Goal: Transaction & Acquisition: Purchase product/service

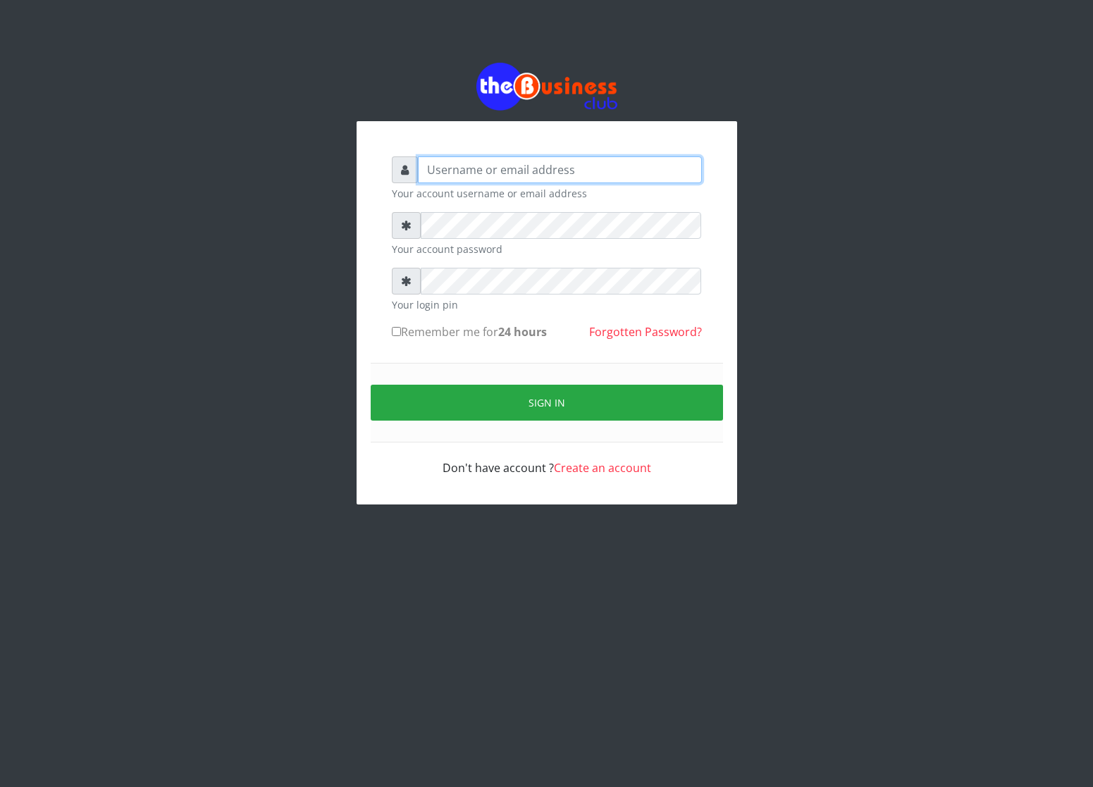
type input "cherpher"
click at [413, 216] on div at bounding box center [406, 225] width 29 height 27
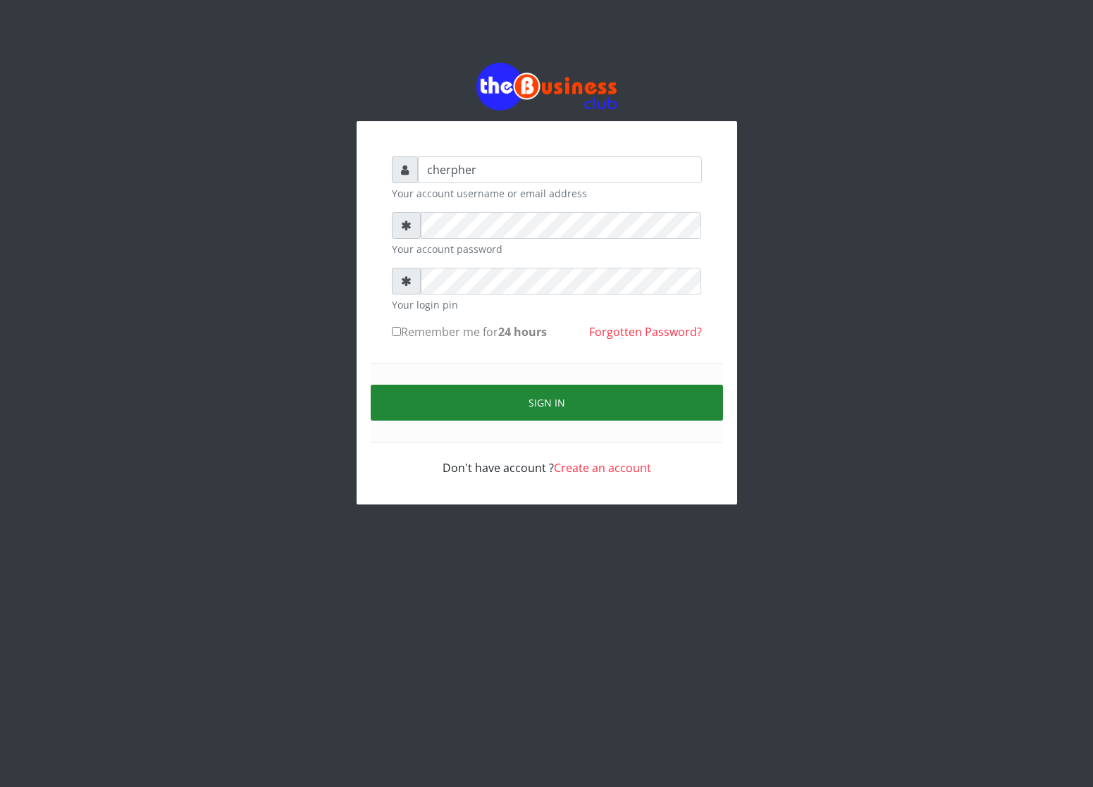
click at [484, 406] on button "Sign in" at bounding box center [547, 403] width 352 height 36
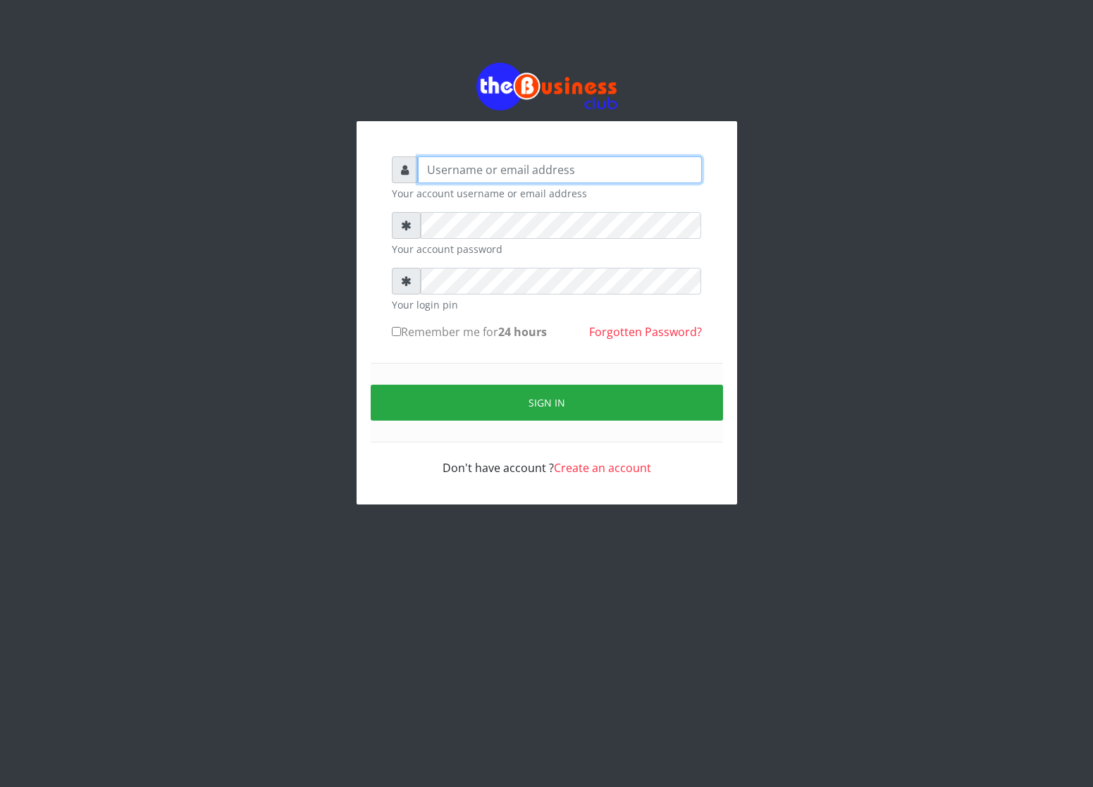
type input "cherpher"
click at [394, 335] on input "Remember me for 24 hours" at bounding box center [396, 331] width 9 height 9
checkbox input "true"
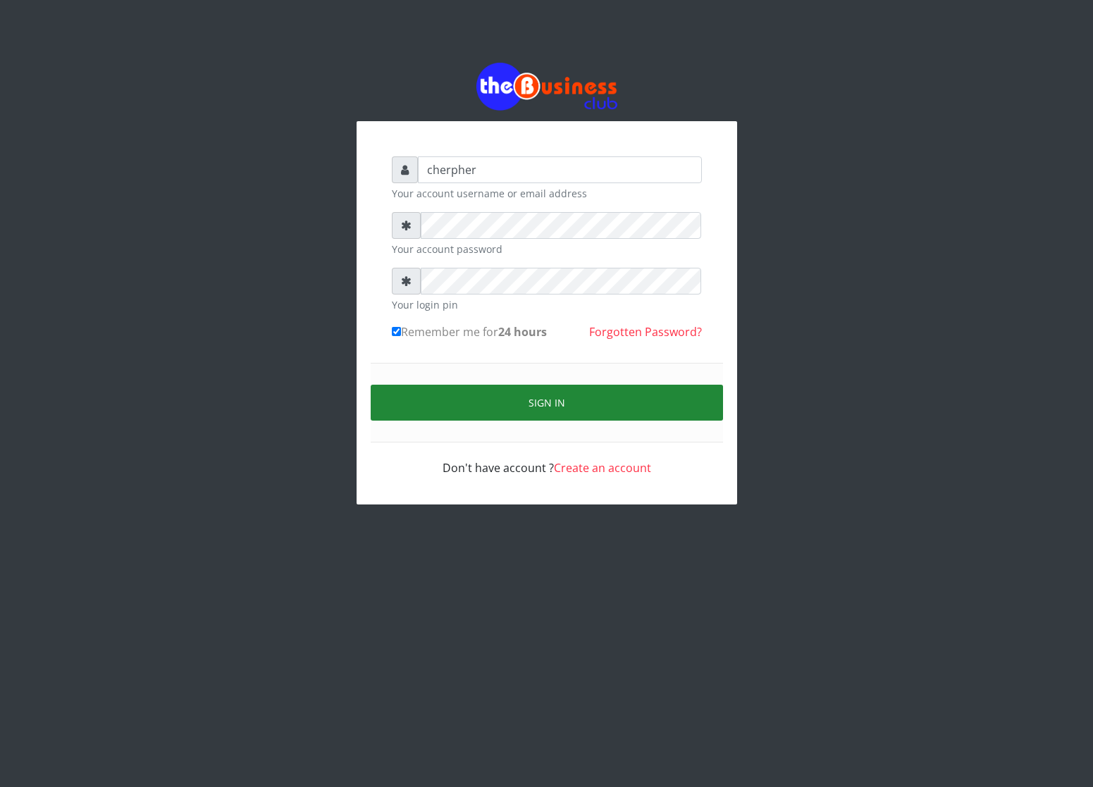
click at [422, 412] on button "Sign in" at bounding box center [547, 403] width 352 height 36
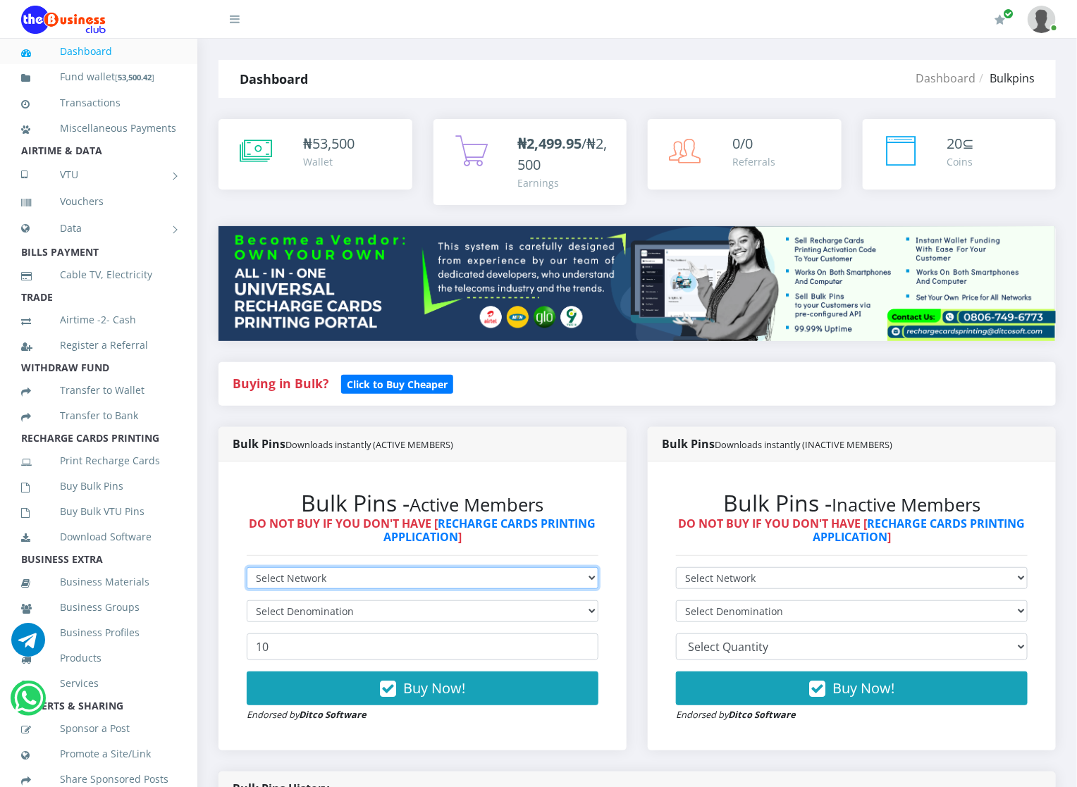
click at [280, 575] on select "Select Network MTN Globacom 9Mobile Airtel" at bounding box center [423, 578] width 352 height 22
select select "MTN"
click at [247, 568] on select "Select Network MTN Globacom 9Mobile Airtel" at bounding box center [423, 578] width 352 height 22
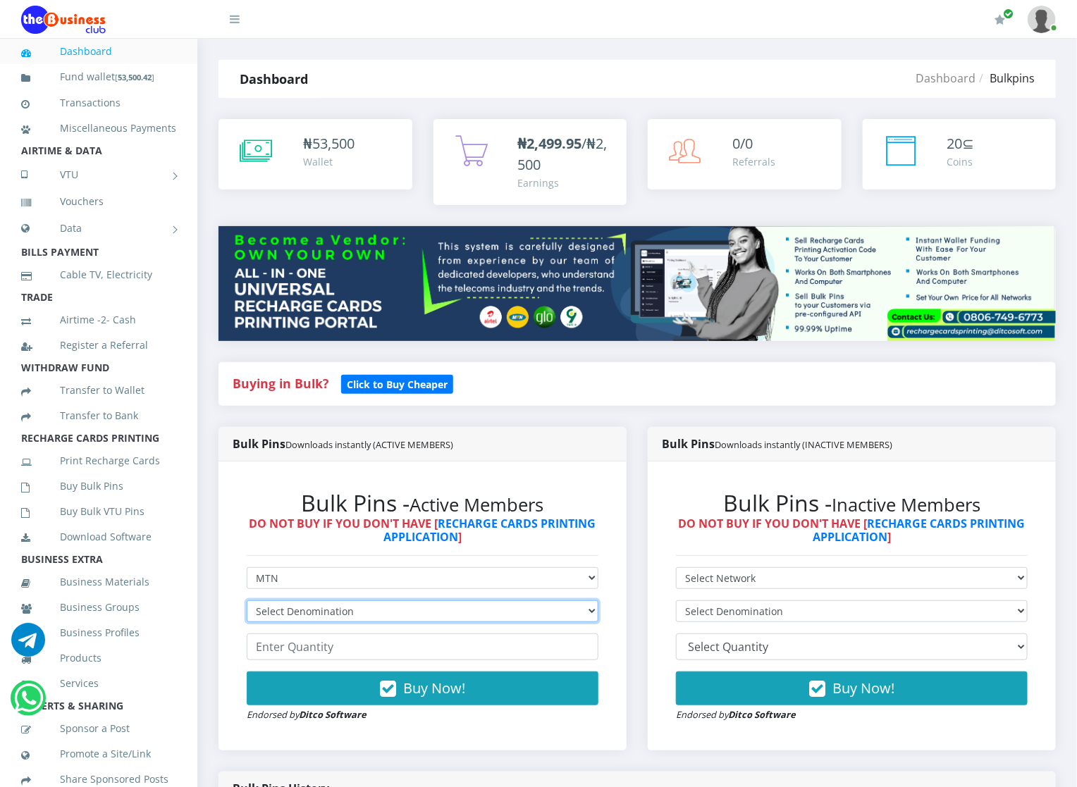
click at [296, 608] on select "Select Denomination MTN NGN100 - ₦96.94 MTN NGN200 - ₦193.88 MTN NGN400 - ₦387.…" at bounding box center [423, 612] width 352 height 22
select select "96.94-100"
click at [247, 601] on select "Select Denomination MTN NGN100 - ₦96.94 MTN NGN200 - ₦193.88 MTN NGN400 - ₦387.…" at bounding box center [423, 612] width 352 height 22
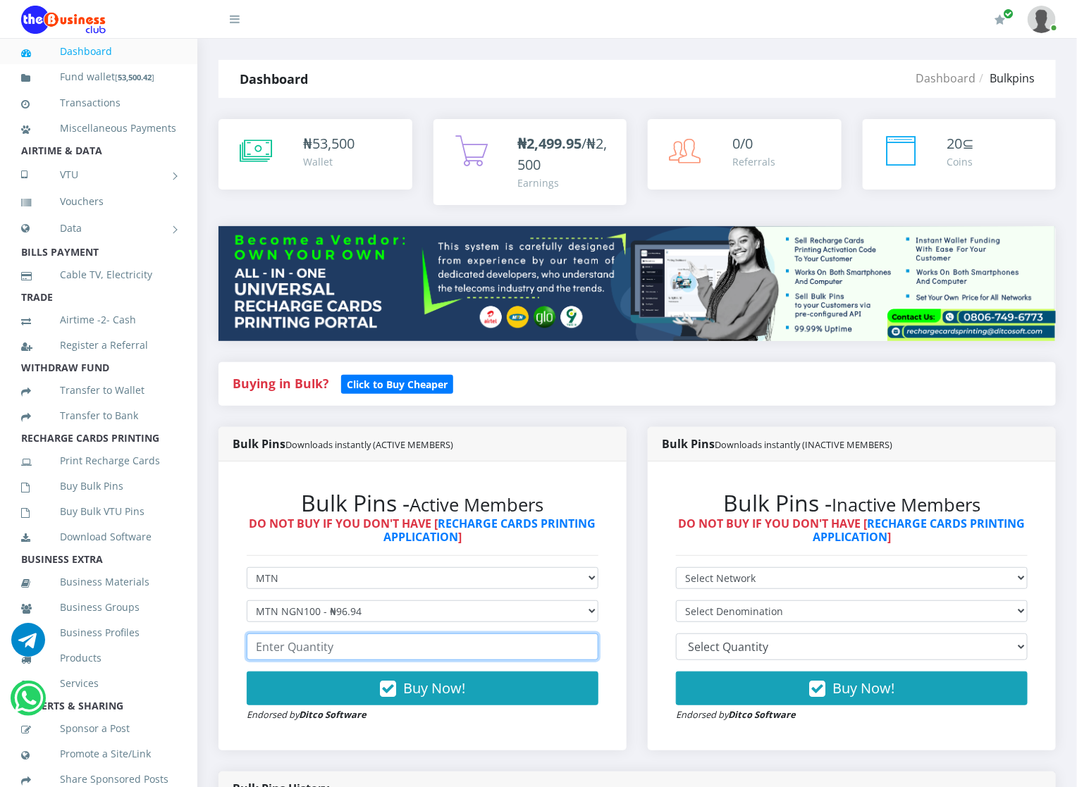
click at [362, 637] on input "number" at bounding box center [423, 647] width 352 height 27
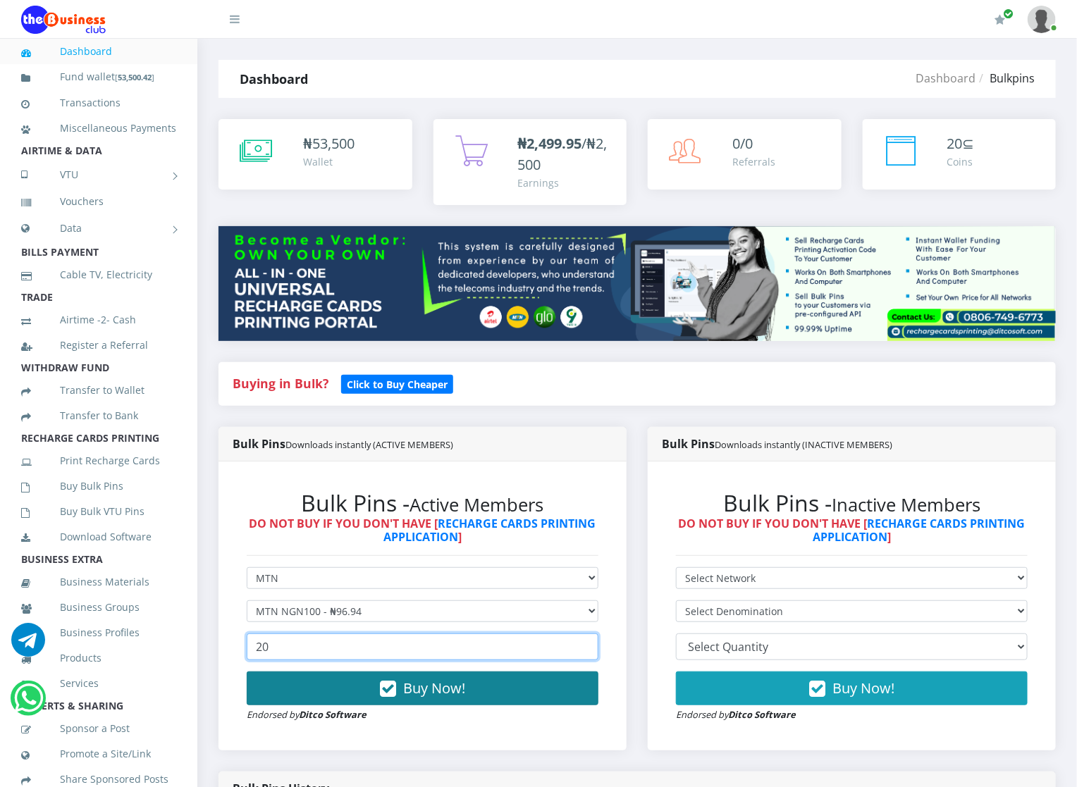
type input "20"
click at [364, 686] on button "Buy Now!" at bounding box center [423, 689] width 352 height 34
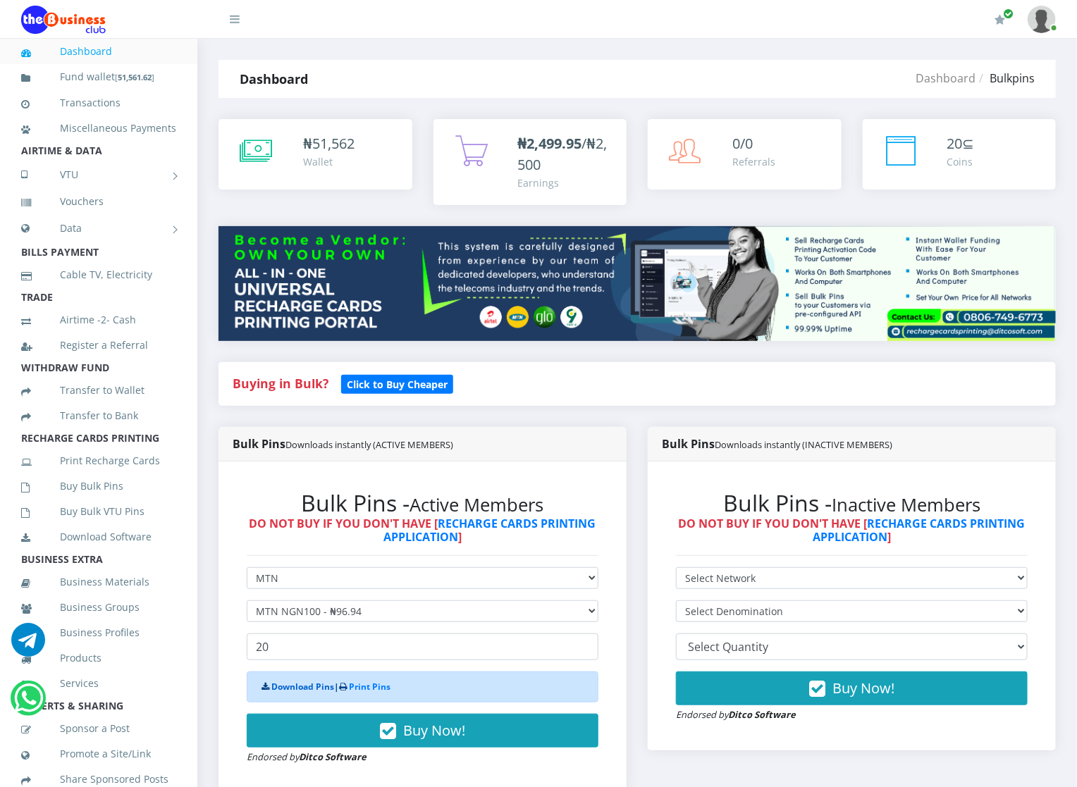
click at [324, 688] on link "Download Pins" at bounding box center [302, 687] width 63 height 12
click at [128, 496] on link "Buy Bulk Pins" at bounding box center [98, 486] width 155 height 32
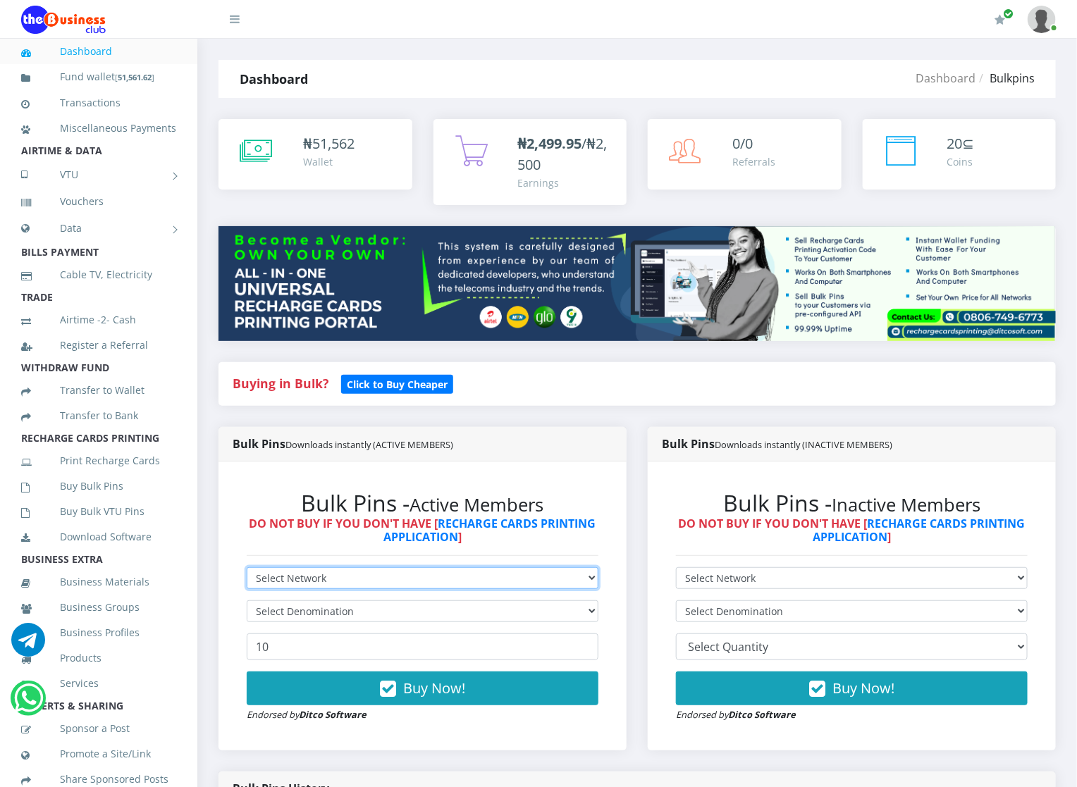
click at [316, 578] on select "Select Network MTN Globacom 9Mobile Airtel" at bounding box center [423, 578] width 352 height 22
select select "MTN"
click at [247, 568] on select "Select Network MTN Globacom 9Mobile Airtel" at bounding box center [423, 578] width 352 height 22
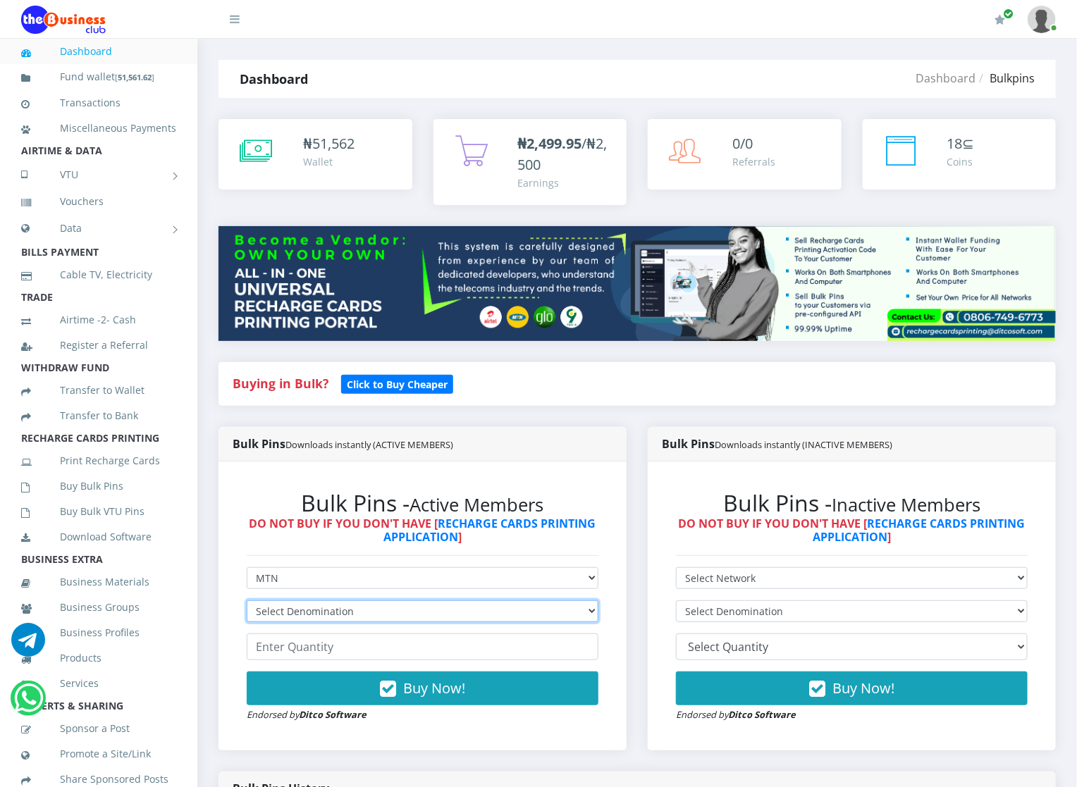
click at [293, 607] on select "Select Denomination MTN NGN100 - ₦96.94 MTN NGN200 - ₦193.88 MTN NGN400 - ₦387.…" at bounding box center [423, 612] width 352 height 22
select select "193.88-200"
click at [247, 601] on select "Select Denomination MTN NGN100 - ₦96.94 MTN NGN200 - ₦193.88 MTN NGN400 - ₦387.…" at bounding box center [423, 612] width 352 height 22
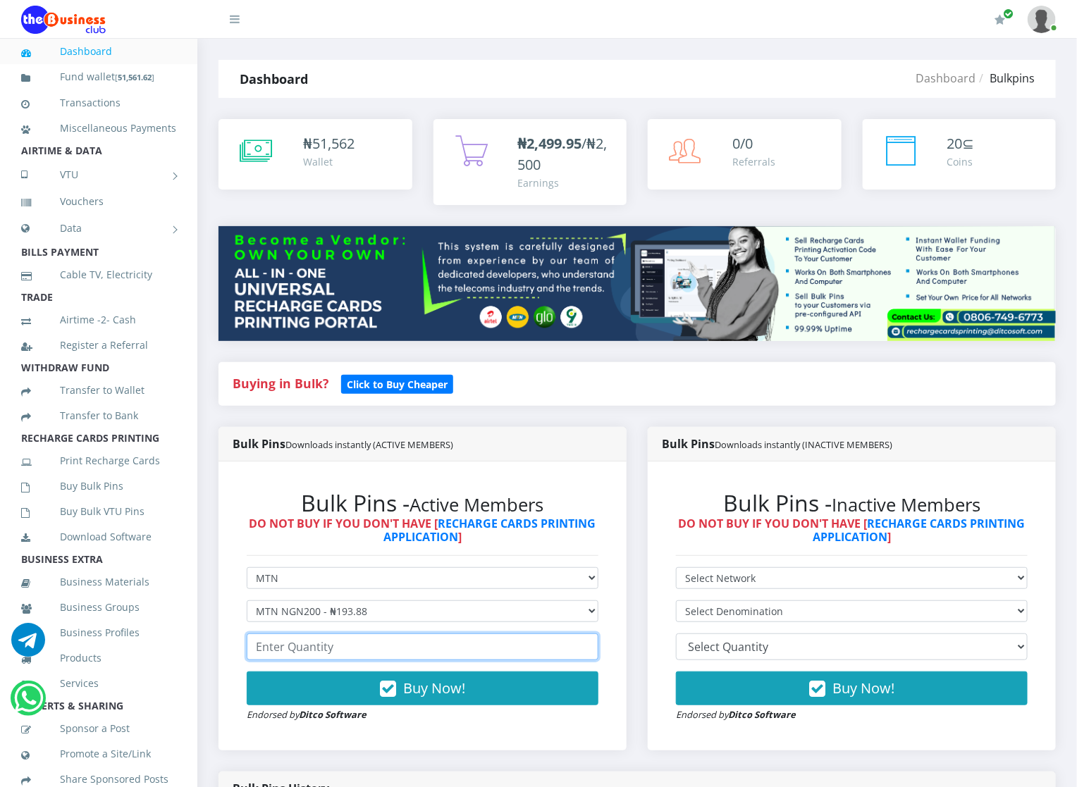
click at [273, 656] on input "number" at bounding box center [423, 647] width 352 height 27
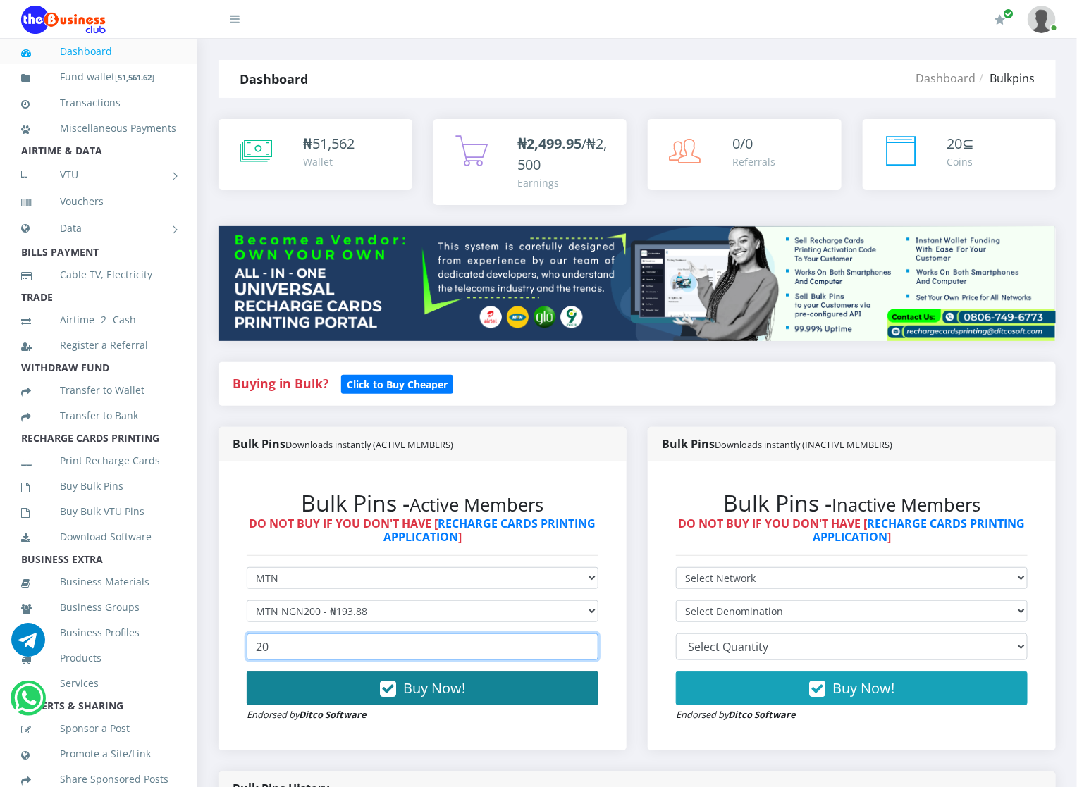
type input "20"
click at [274, 700] on button "Buy Now!" at bounding box center [423, 689] width 352 height 34
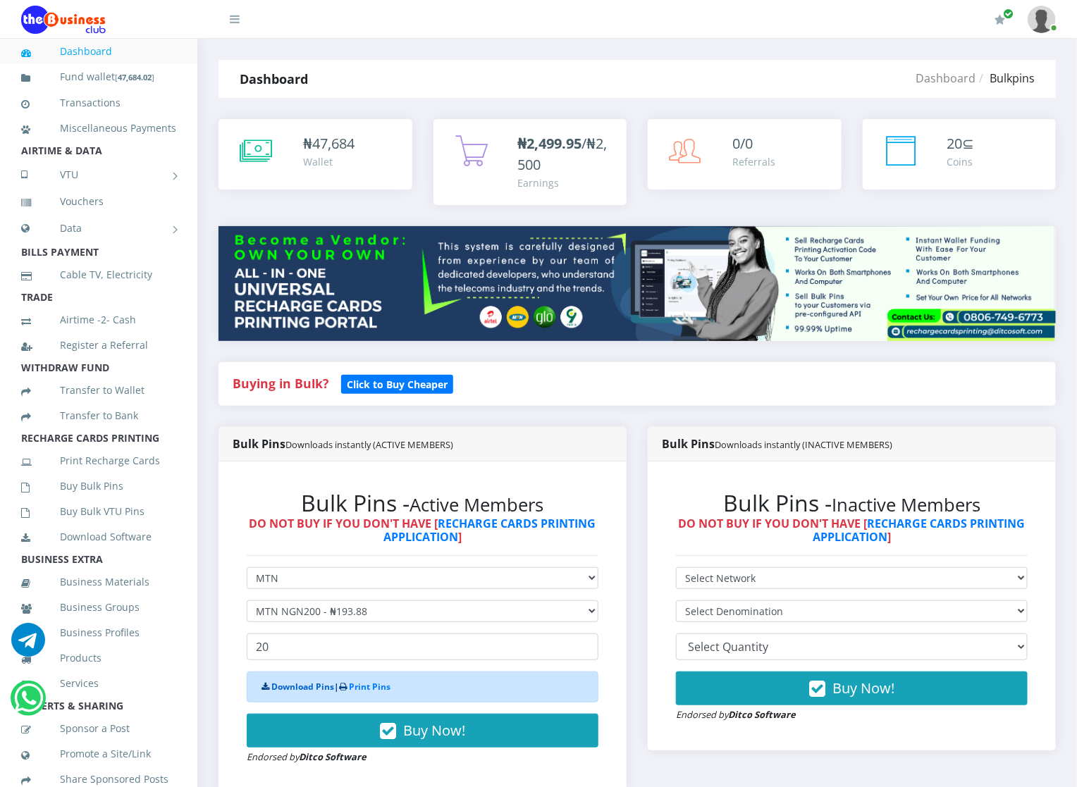
click at [274, 692] on link "Download Pins" at bounding box center [302, 687] width 63 height 12
click at [125, 503] on link "Buy Bulk Pins" at bounding box center [98, 486] width 155 height 32
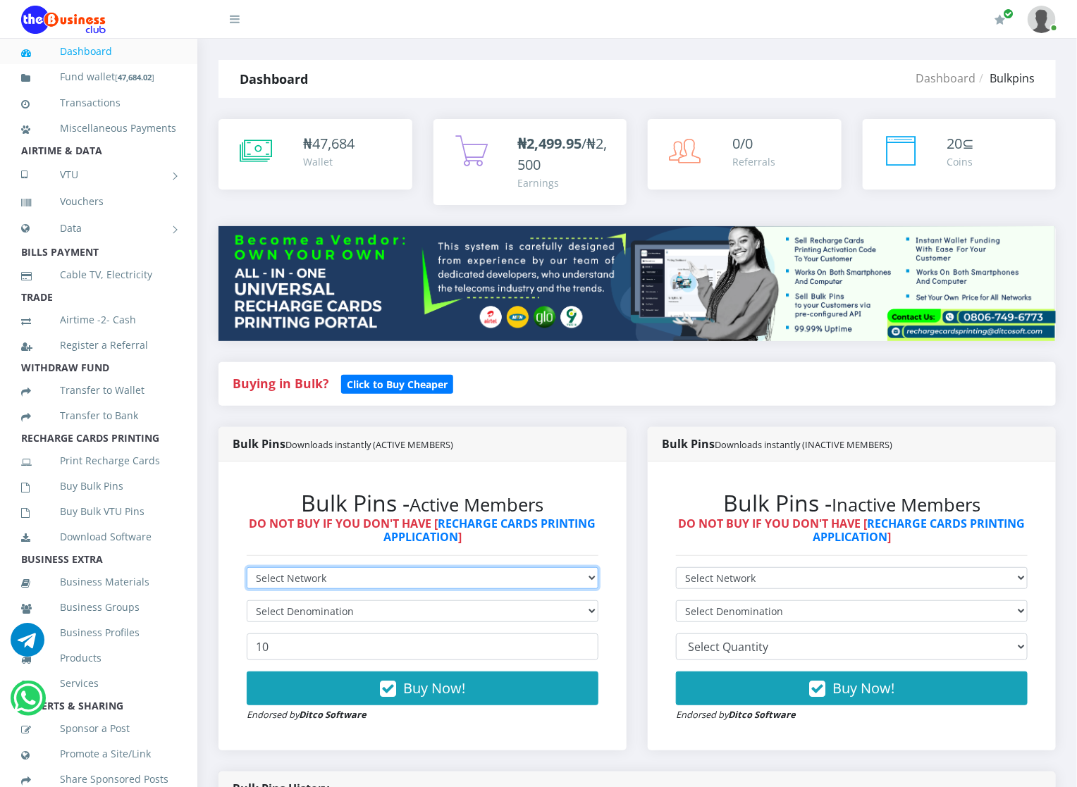
click at [250, 582] on select "Select Network MTN Globacom 9Mobile Airtel" at bounding box center [423, 578] width 352 height 22
select select "MTN"
click at [247, 568] on select "Select Network MTN Globacom 9Mobile Airtel" at bounding box center [423, 578] width 352 height 22
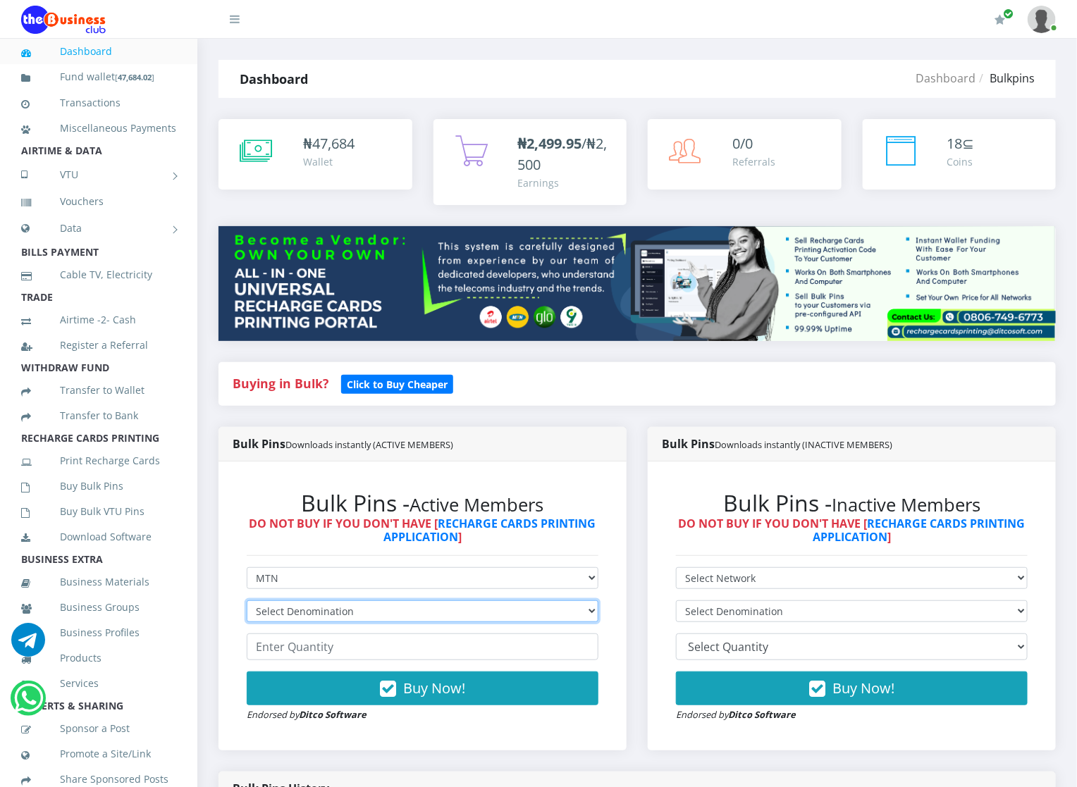
click at [271, 618] on select "Select Denomination MTN NGN100 - ₦96.94 MTN NGN200 - ₦193.88 MTN NGN400 - ₦387.…" at bounding box center [423, 612] width 352 height 22
select select "484.7-500"
click at [247, 601] on select "Select Denomination MTN NGN100 - ₦96.94 MTN NGN200 - ₦193.88 MTN NGN400 - ₦387.…" at bounding box center [423, 612] width 352 height 22
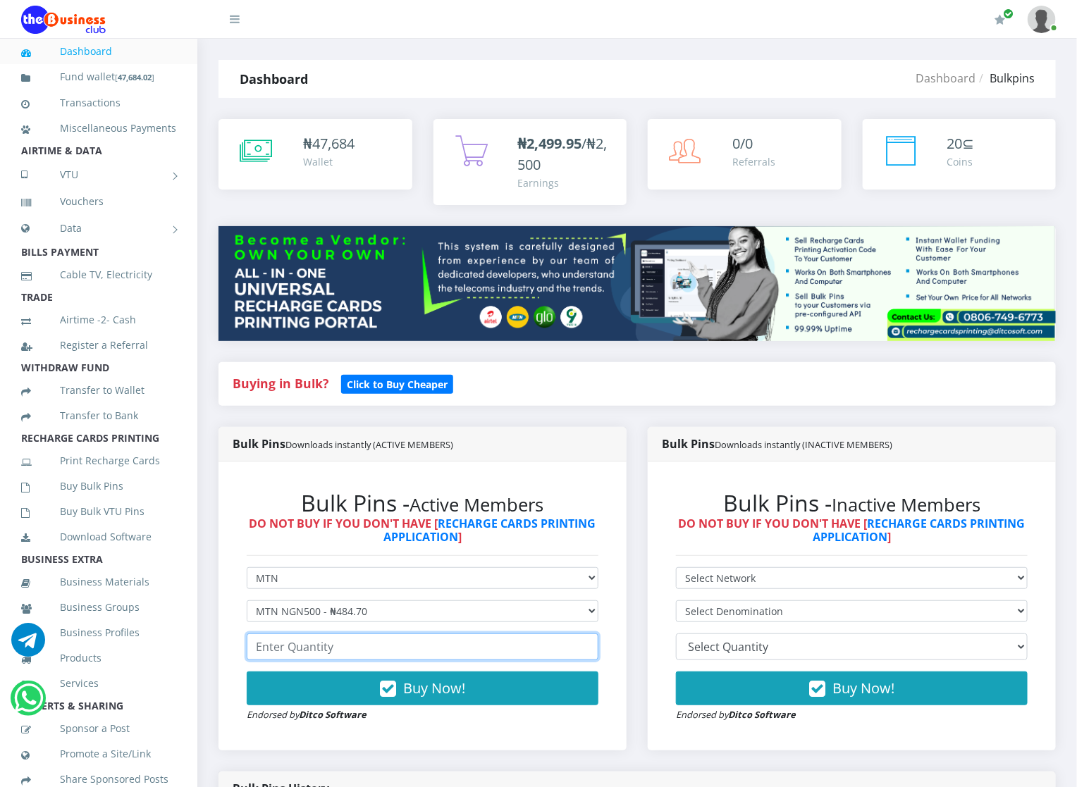
click at [299, 653] on input "number" at bounding box center [423, 647] width 352 height 27
type input "20"
click at [299, 669] on form "Select Network MTN Globacom 9Mobile Airtel Select Denomination MTN NGN100 - ₦96…" at bounding box center [423, 644] width 352 height 155
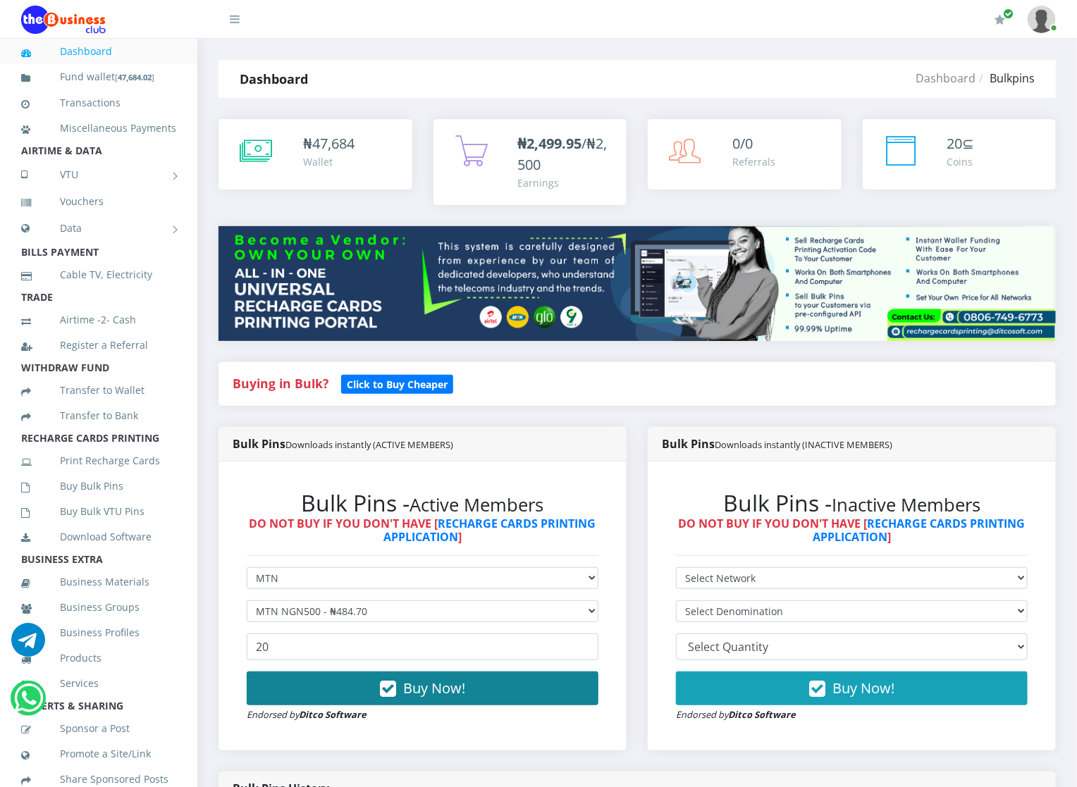
click at [298, 681] on button "Buy Now!" at bounding box center [423, 689] width 352 height 34
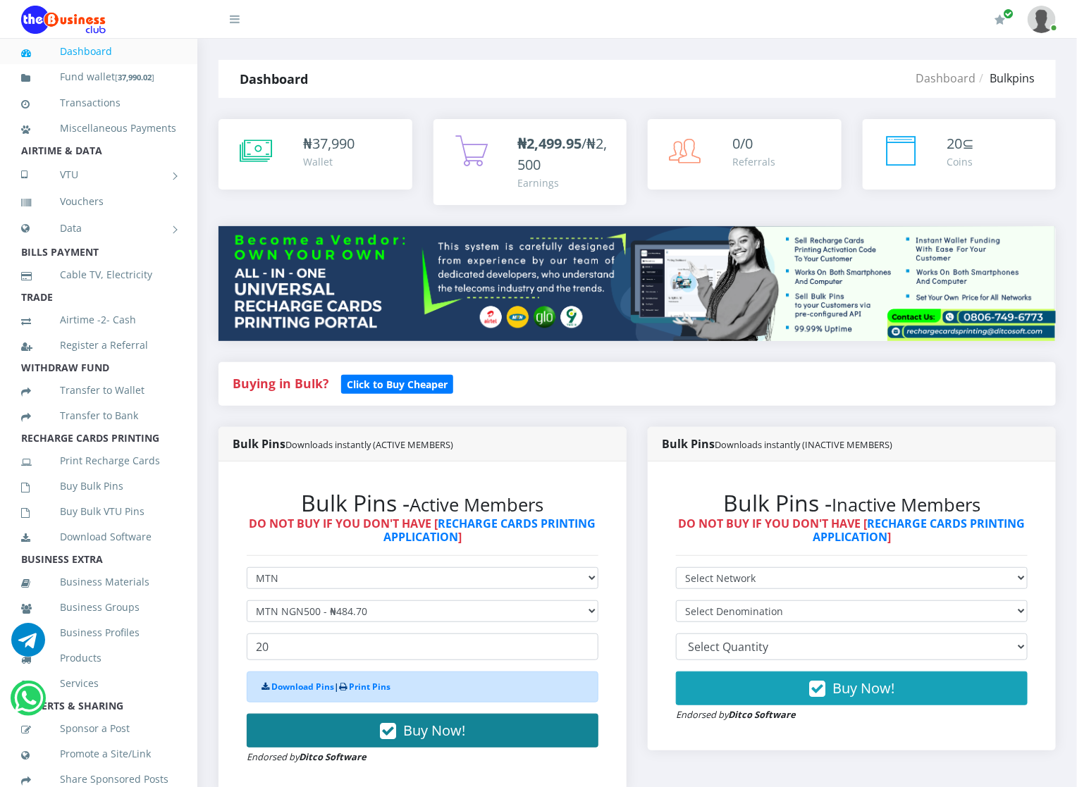
click at [298, 681] on div "Download Pins | Print Pins" at bounding box center [423, 687] width 352 height 31
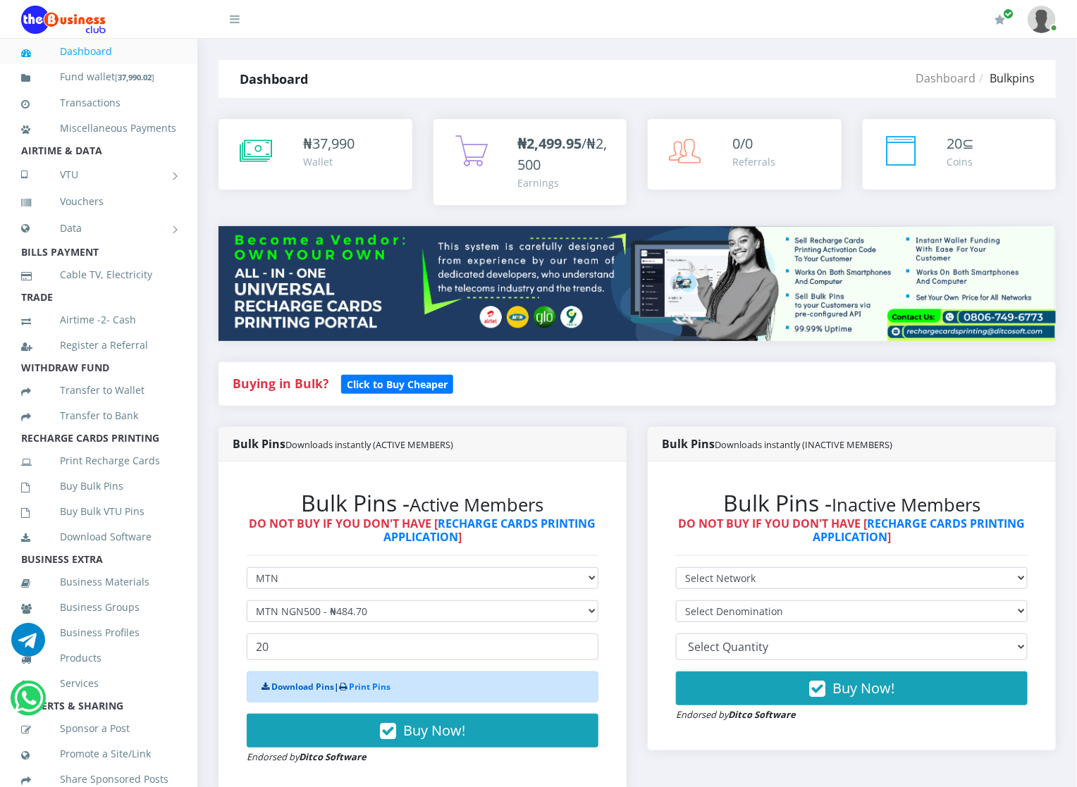
click at [298, 688] on link "Download Pins" at bounding box center [302, 687] width 63 height 12
click at [102, 500] on link "Buy Bulk Pins" at bounding box center [98, 486] width 155 height 32
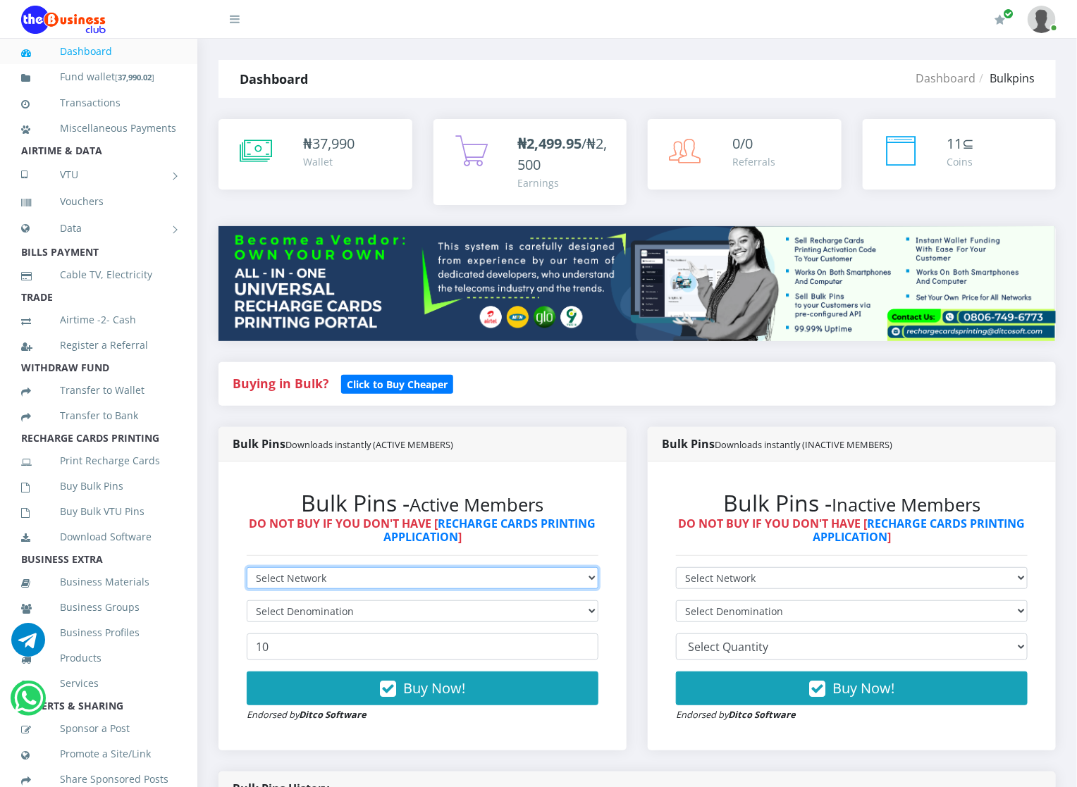
click at [305, 579] on select "Select Network MTN Globacom 9Mobile Airtel" at bounding box center [423, 578] width 352 height 22
select select "Glo"
click at [247, 568] on select "Select Network MTN Globacom 9Mobile Airtel" at bounding box center [423, 578] width 352 height 22
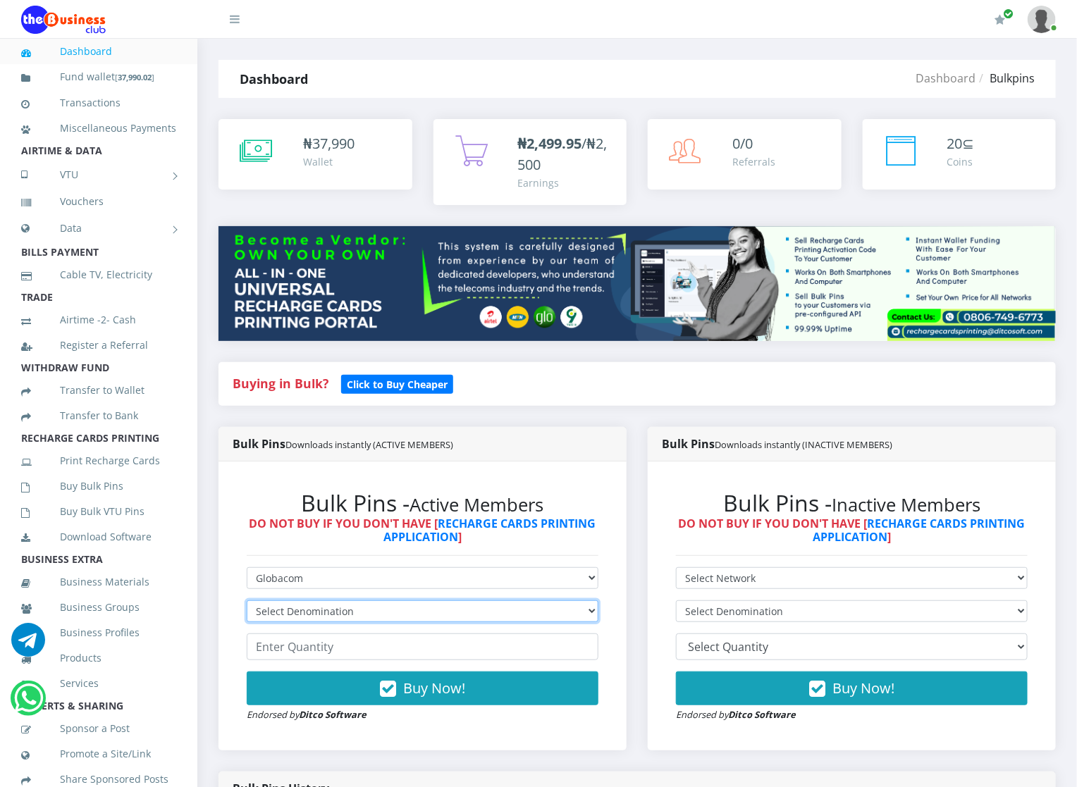
click at [296, 601] on select "Select Denomination Glo NGN100 - ₦96.45 Glo NGN200 - ₦192.90 Glo NGN500 - ₦482.…" at bounding box center [423, 612] width 352 height 22
select select "96.45-100"
click at [247, 601] on select "Select Denomination Glo NGN100 - ₦96.45 Glo NGN200 - ₦192.90 Glo NGN500 - ₦482.…" at bounding box center [423, 612] width 352 height 22
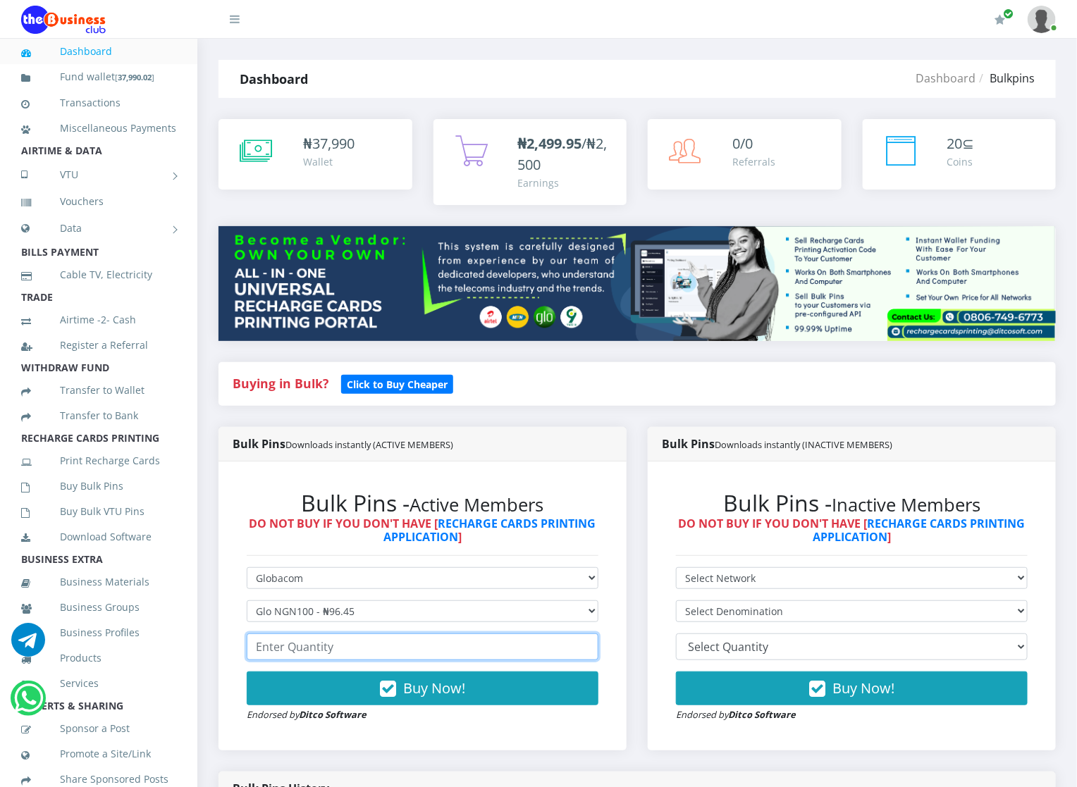
click at [290, 647] on input "number" at bounding box center [423, 647] width 352 height 27
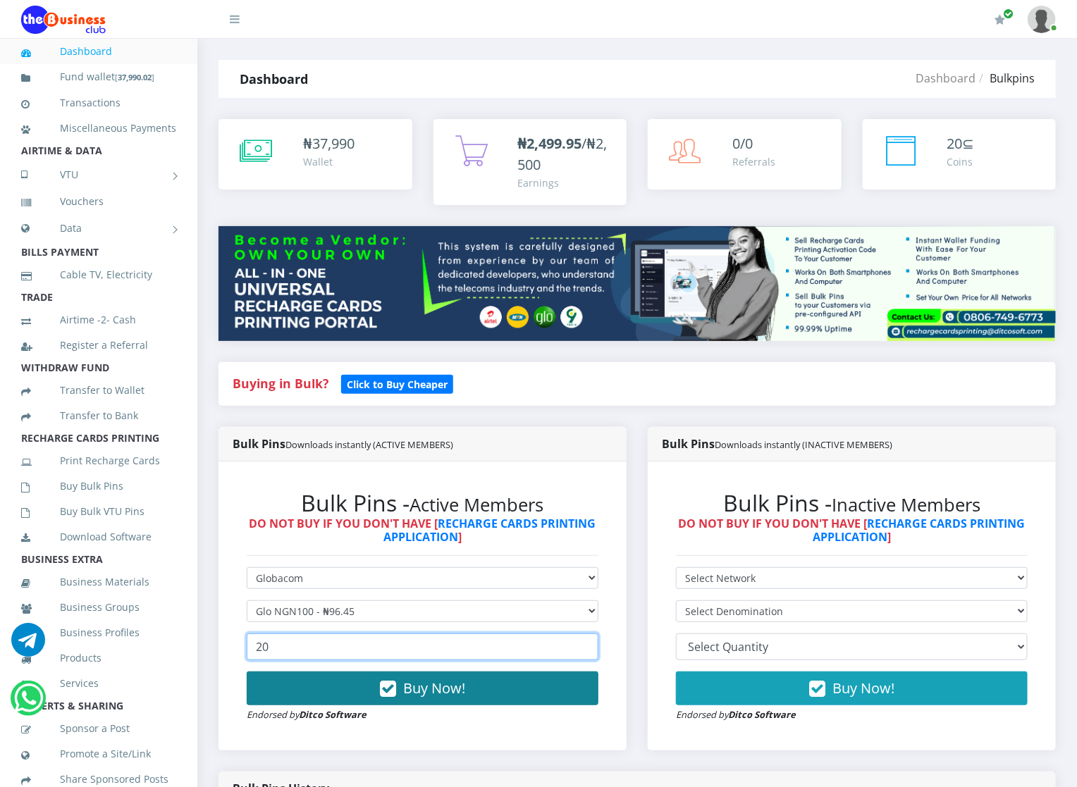
type input "20"
click at [292, 692] on button "Buy Now!" at bounding box center [423, 689] width 352 height 34
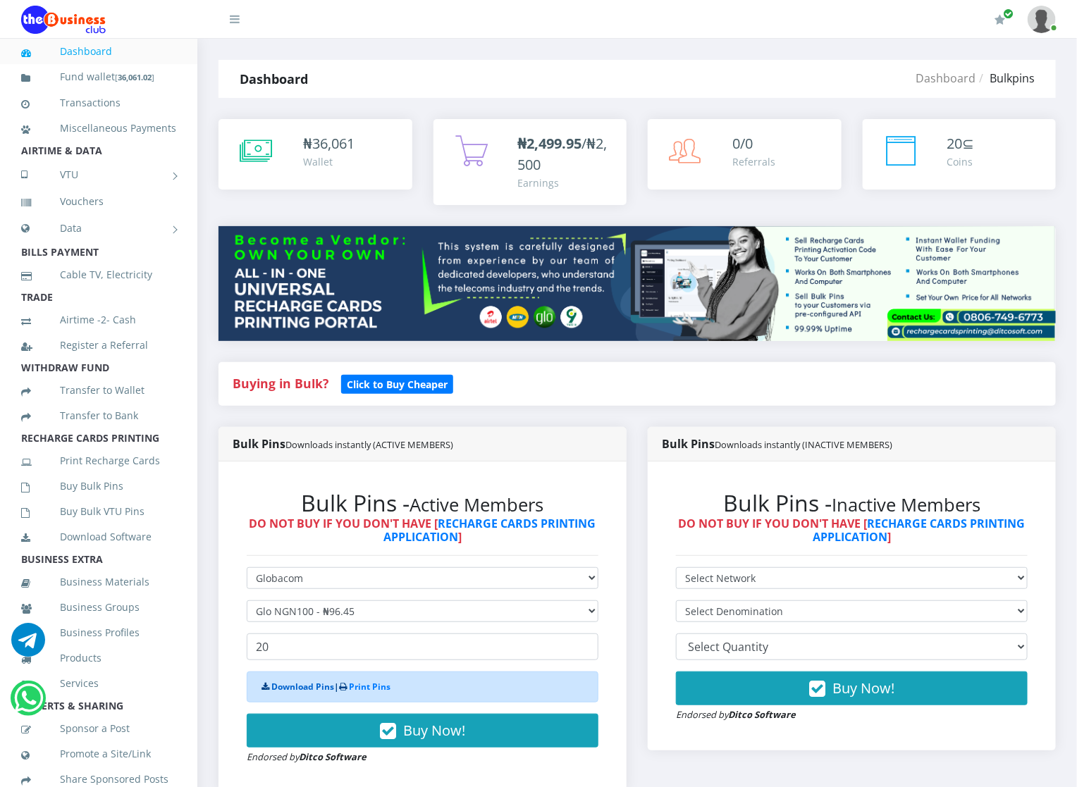
click at [292, 687] on link "Download Pins" at bounding box center [302, 687] width 63 height 12
click at [123, 496] on link "Buy Bulk Pins" at bounding box center [98, 486] width 155 height 32
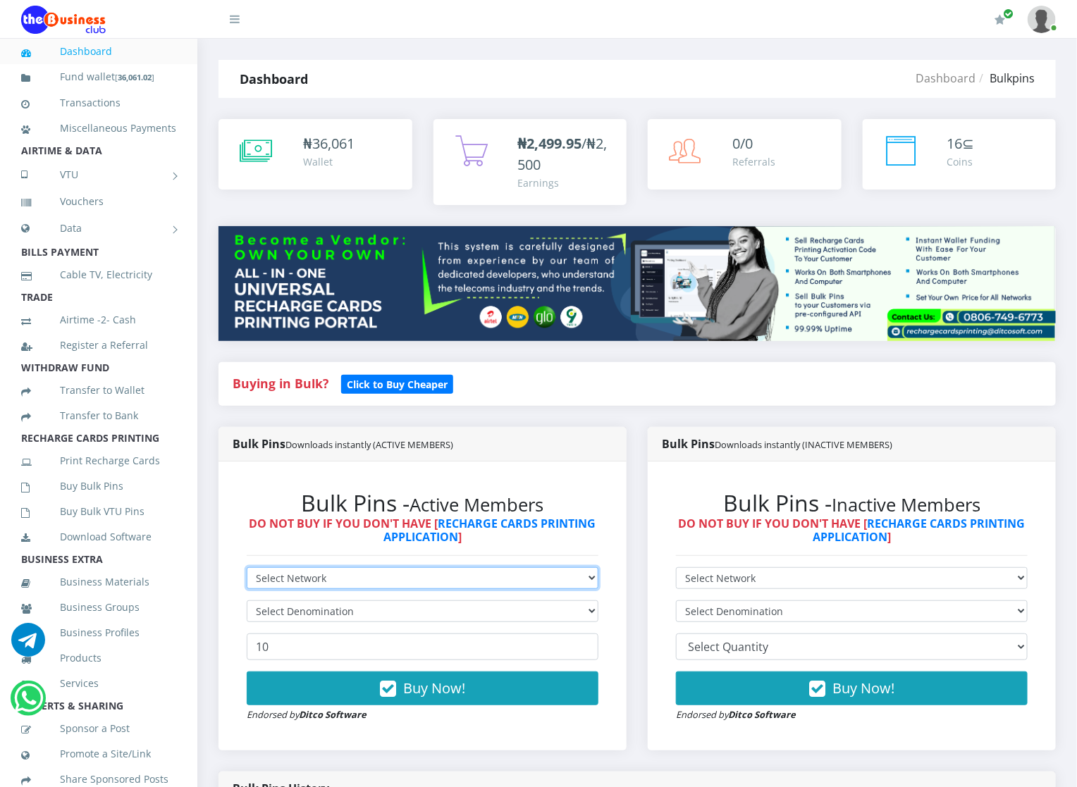
click at [281, 572] on select "Select Network MTN Globacom 9Mobile Airtel" at bounding box center [423, 578] width 352 height 22
select select "Glo"
click at [247, 568] on select "Select Network MTN Globacom 9Mobile Airtel" at bounding box center [423, 578] width 352 height 22
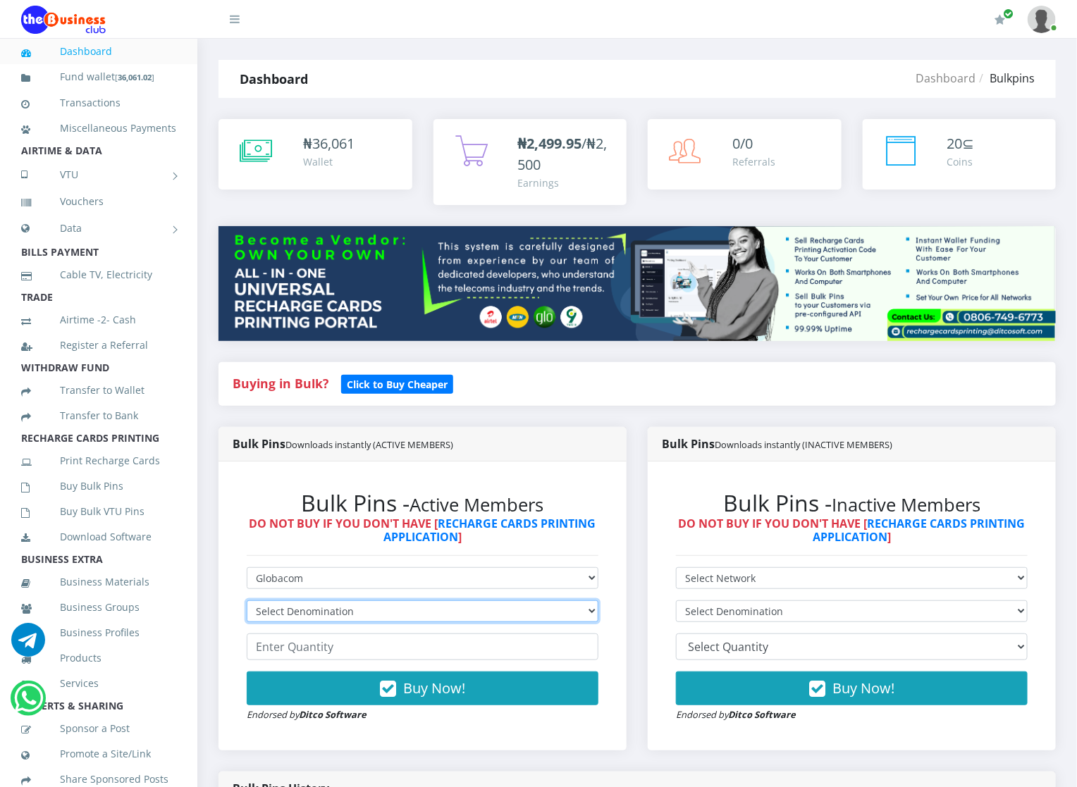
click at [297, 601] on select "Select Denomination Glo NGN100 - ₦96.45 Glo NGN200 - ₦192.90 Glo NGN500 - ₦482.…" at bounding box center [423, 612] width 352 height 22
select select "192.9-200"
click at [247, 601] on select "Select Denomination Glo NGN100 - ₦96.45 Glo NGN200 - ₦192.90 Glo NGN500 - ₦482.…" at bounding box center [423, 612] width 352 height 22
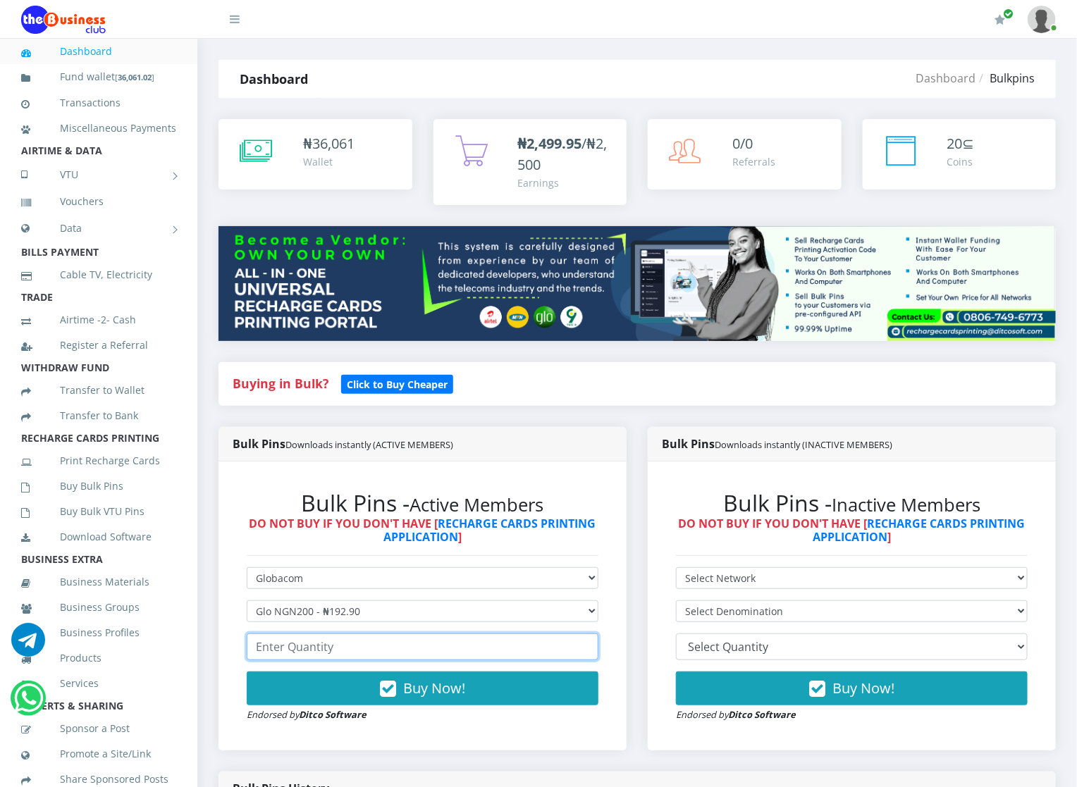
click at [295, 654] on input "number" at bounding box center [423, 647] width 352 height 27
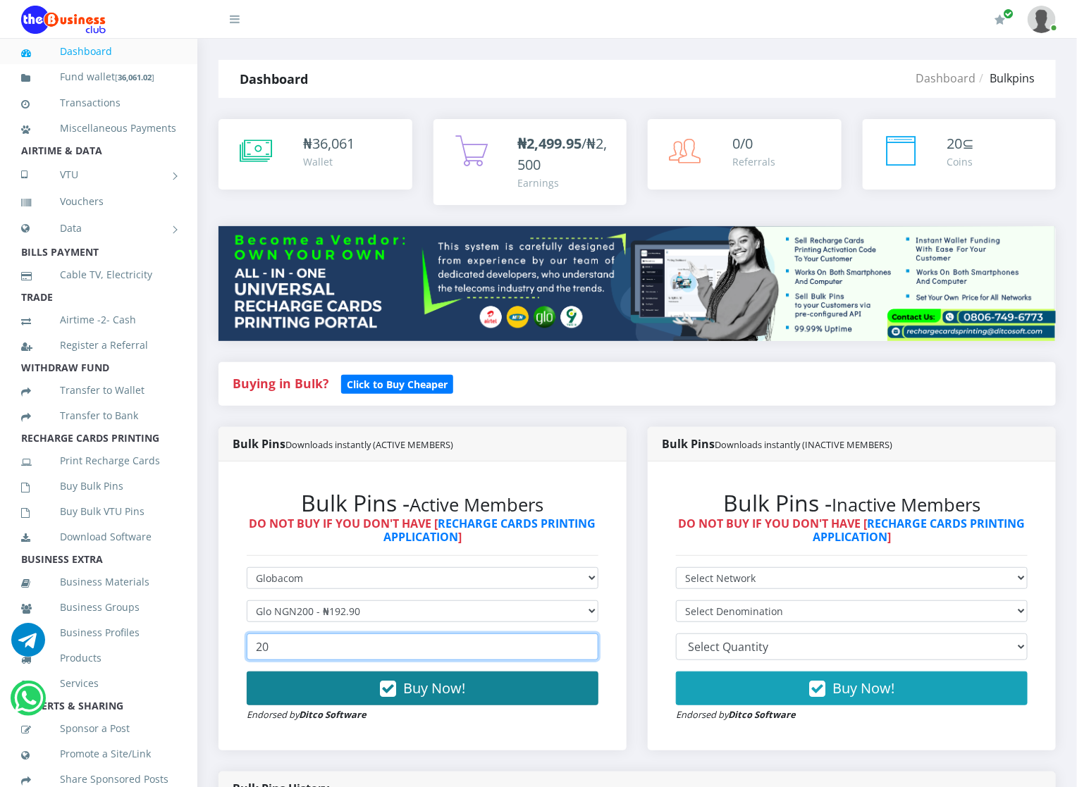
type input "20"
click at [301, 684] on button "Buy Now!" at bounding box center [423, 689] width 352 height 34
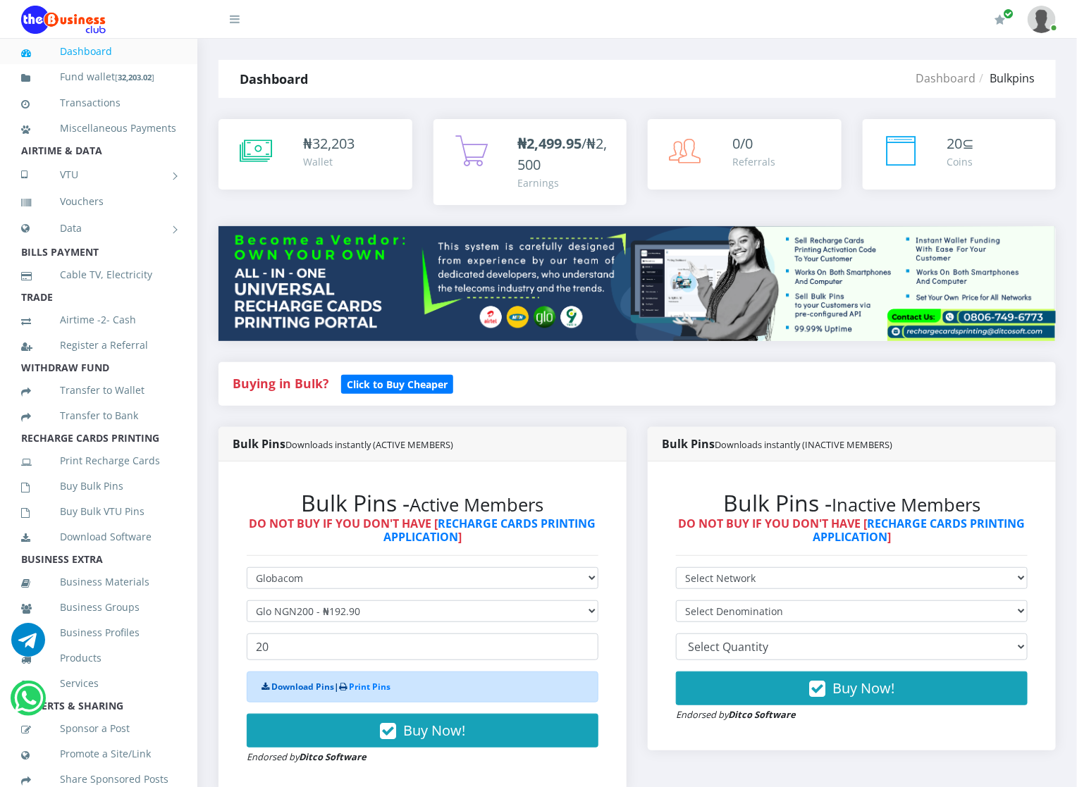
click at [301, 685] on link "Download Pins" at bounding box center [302, 687] width 63 height 12
click at [132, 503] on link "Buy Bulk Pins" at bounding box center [98, 486] width 155 height 32
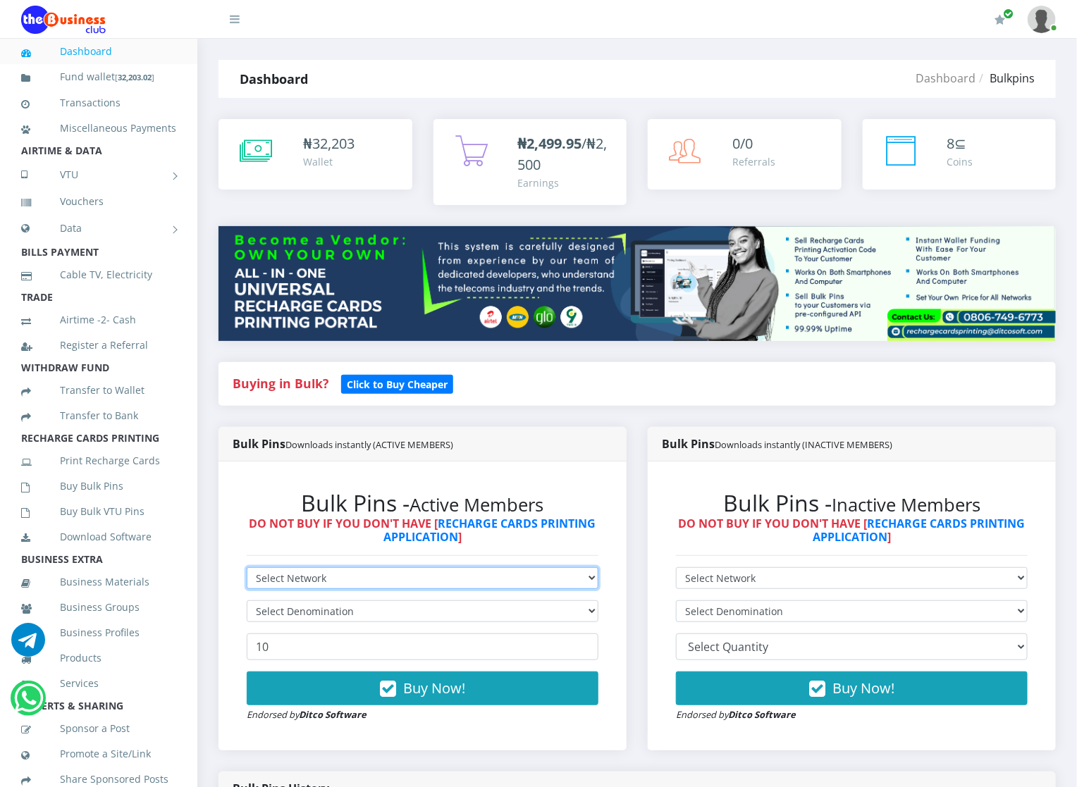
click at [453, 573] on select "Select Network MTN Globacom 9Mobile Airtel" at bounding box center [423, 578] width 352 height 22
select select "Glo"
click at [247, 568] on select "Select Network MTN Globacom 9Mobile Airtel" at bounding box center [423, 578] width 352 height 22
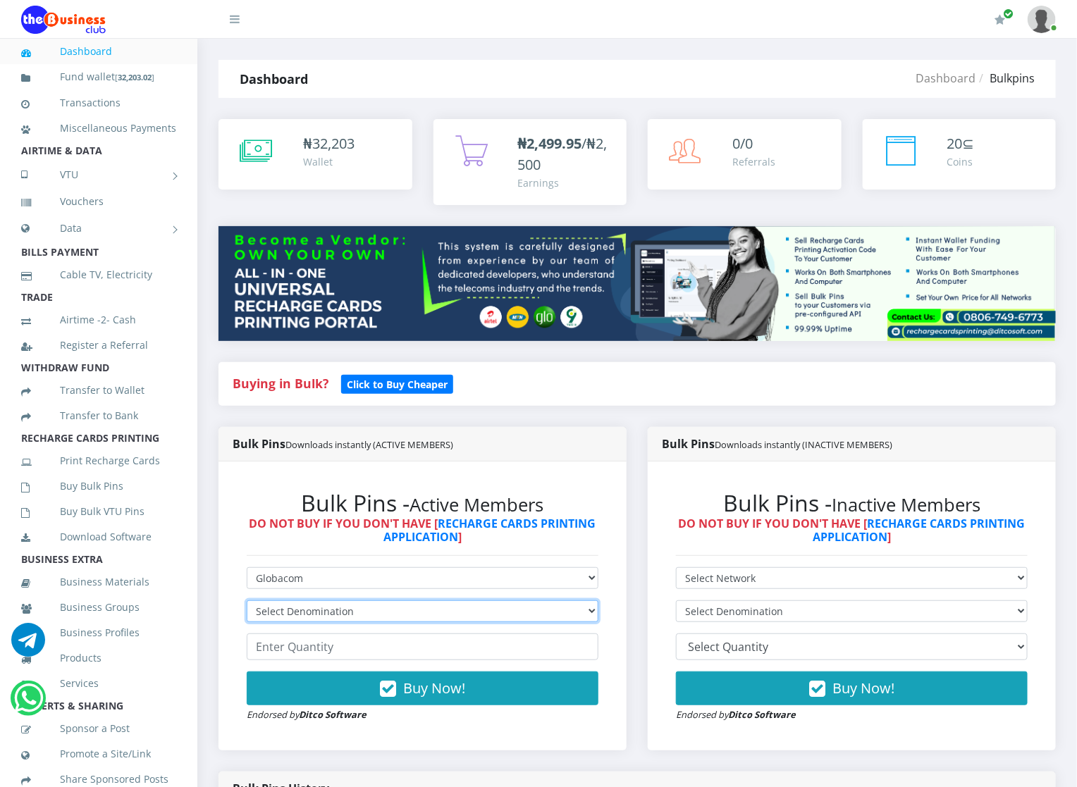
click at [436, 606] on select "Select Denomination Glo NGN100 - ₦96.45 Glo NGN200 - ₦192.90 Glo NGN500 - ₦482.…" at bounding box center [423, 612] width 352 height 22
select select "482.25-500"
click at [247, 601] on select "Select Denomination Glo NGN100 - ₦96.45 Glo NGN200 - ₦192.90 Glo NGN500 - ₦482.…" at bounding box center [423, 612] width 352 height 22
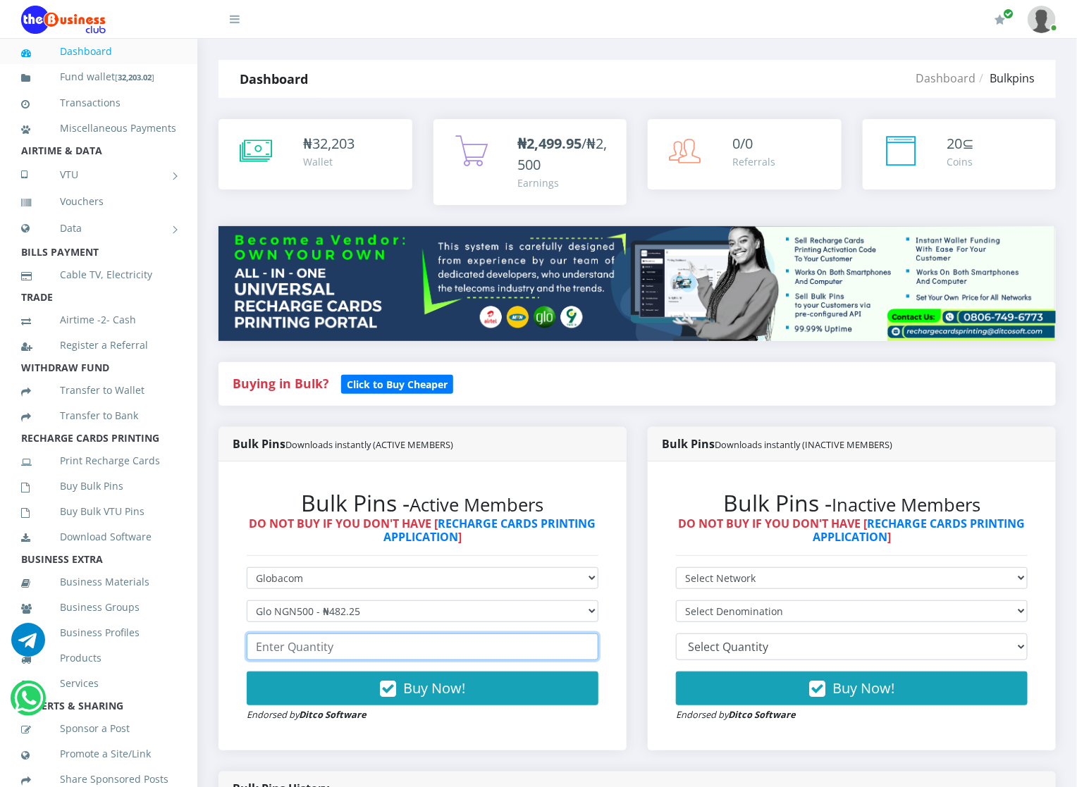
click at [432, 641] on input "number" at bounding box center [423, 647] width 352 height 27
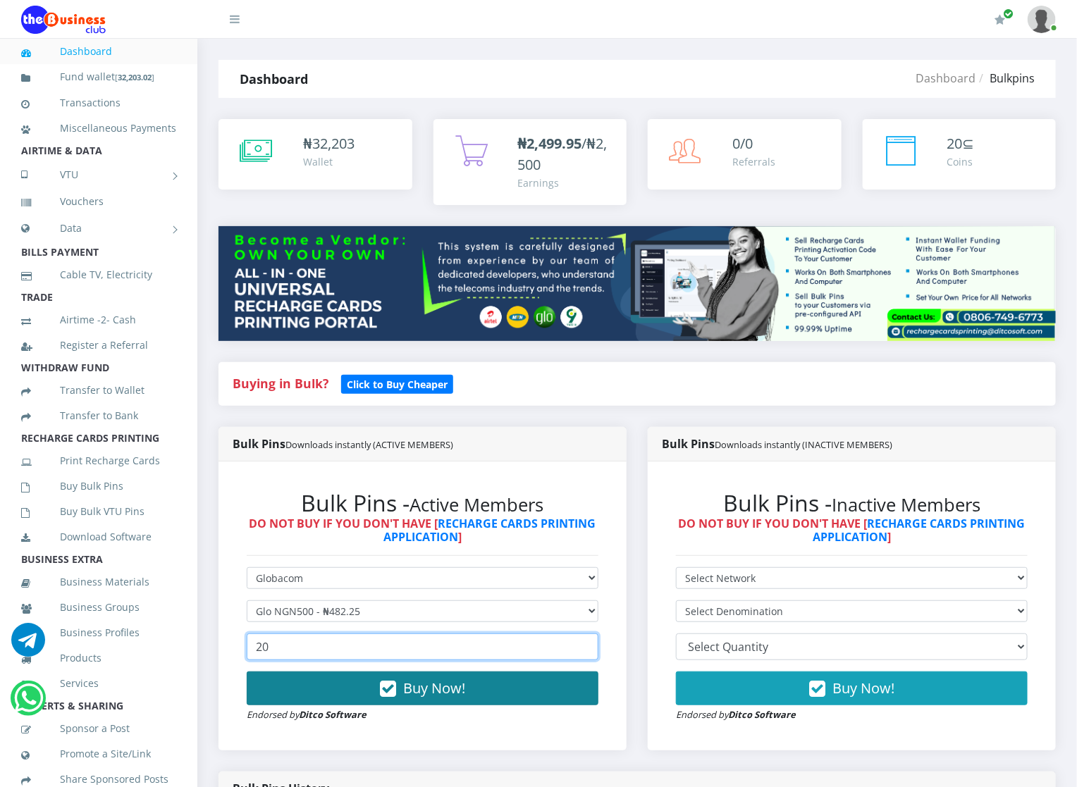
type input "20"
click at [419, 692] on span "Buy Now!" at bounding box center [434, 688] width 62 height 19
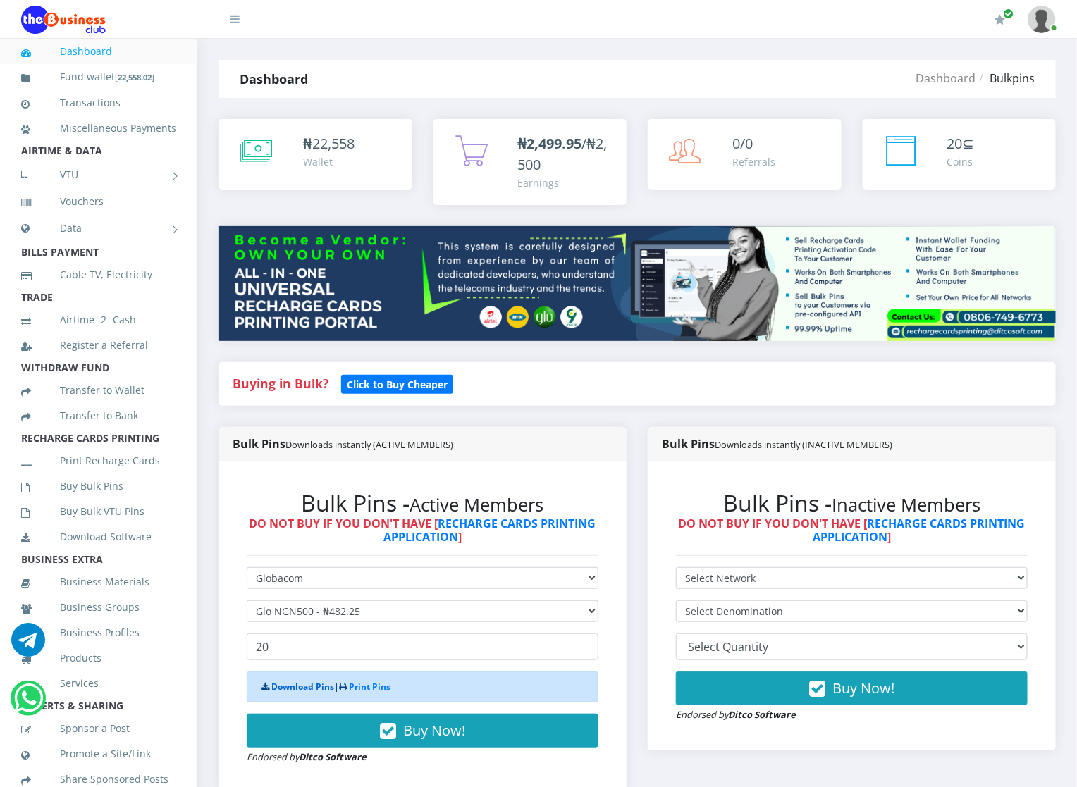
click at [300, 690] on link "Download Pins" at bounding box center [302, 687] width 63 height 12
click at [119, 503] on link "Buy Bulk Pins" at bounding box center [98, 486] width 155 height 32
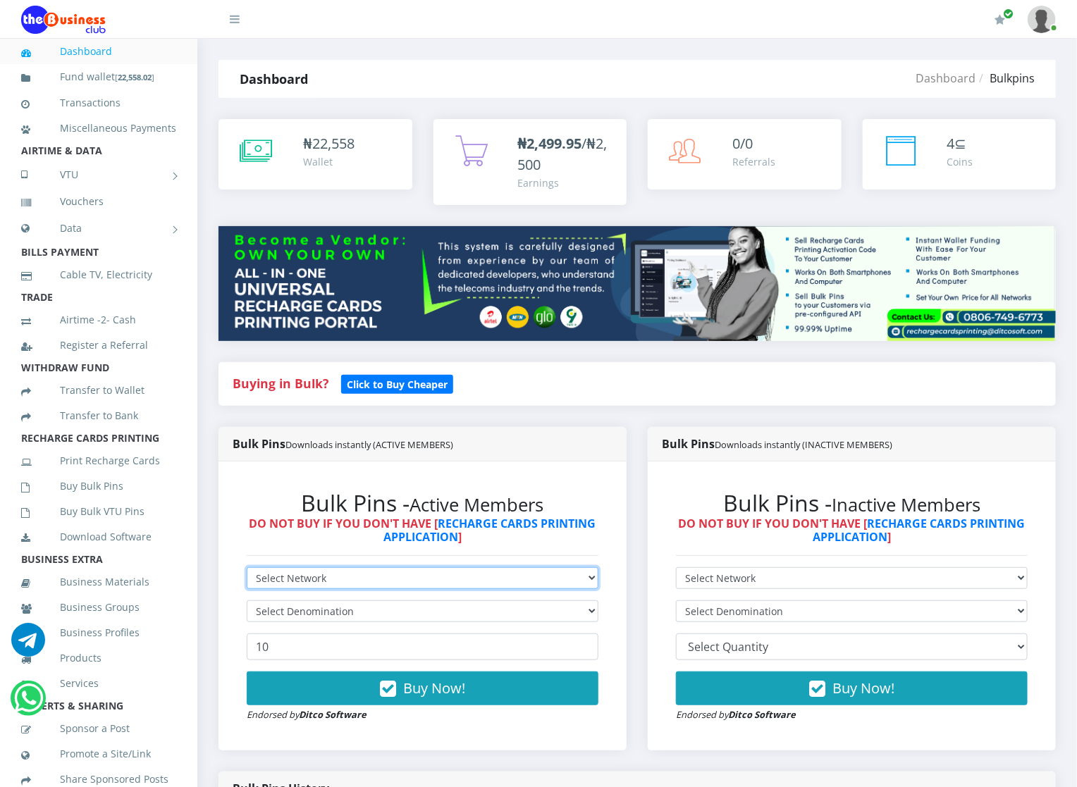
click at [305, 580] on select "Select Network MTN Globacom 9Mobile Airtel" at bounding box center [423, 578] width 352 height 22
select select "Airtel"
click at [247, 568] on select "Select Network MTN Globacom 9Mobile Airtel" at bounding box center [423, 578] width 352 height 22
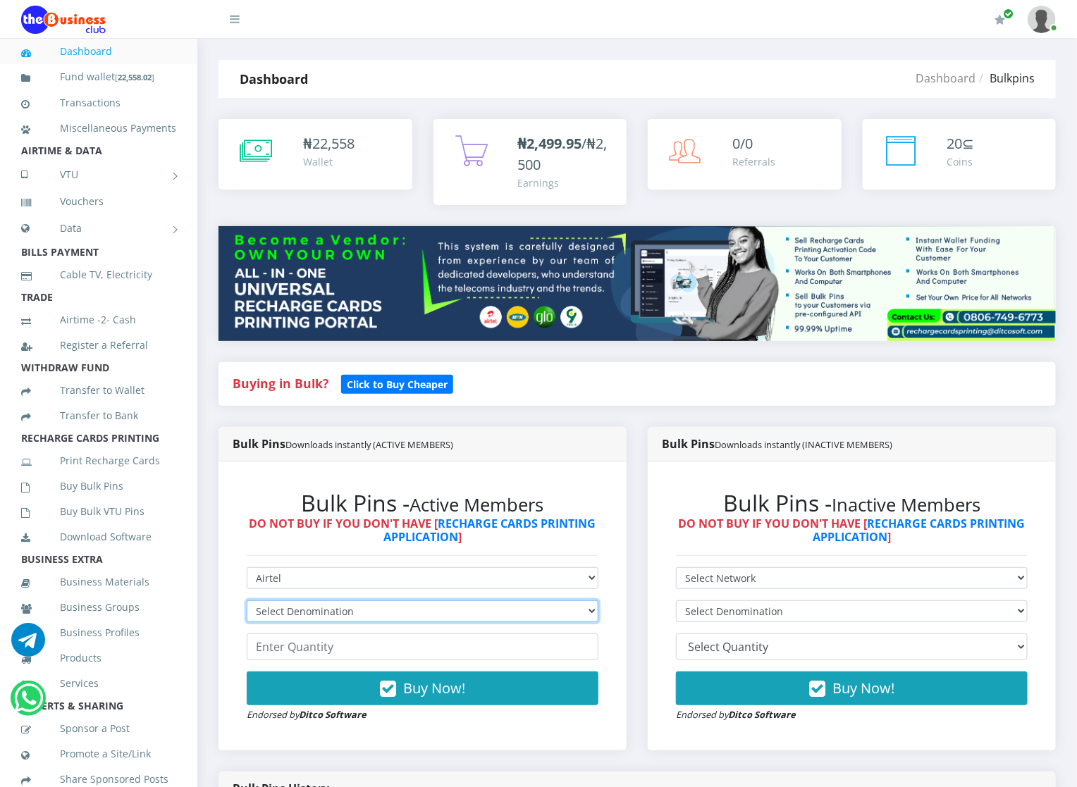
click at [335, 609] on select "Select Denomination Airtel NGN100 - ₦96.36 Airtel NGN200 - ₦192.72 Airtel NGN50…" at bounding box center [423, 612] width 352 height 22
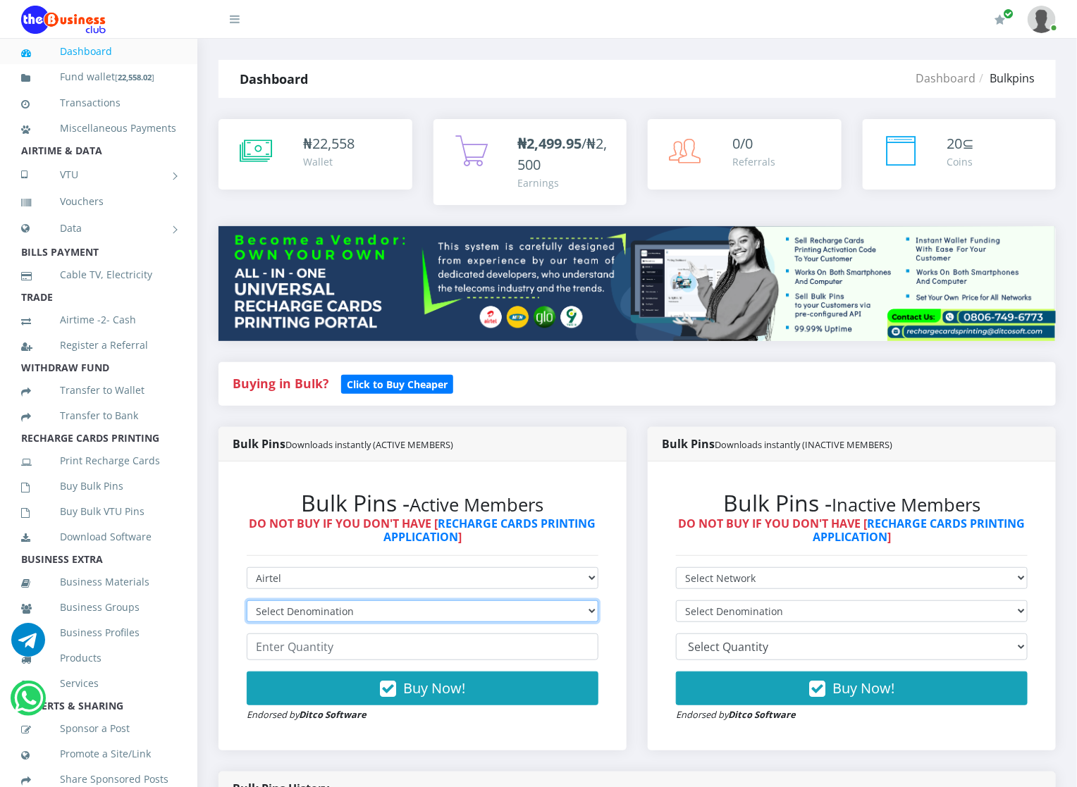
select select "481.8-500"
click at [247, 601] on select "Select Denomination Airtel NGN100 - ₦96.36 Airtel NGN200 - ₦192.72 Airtel NGN50…" at bounding box center [423, 612] width 352 height 22
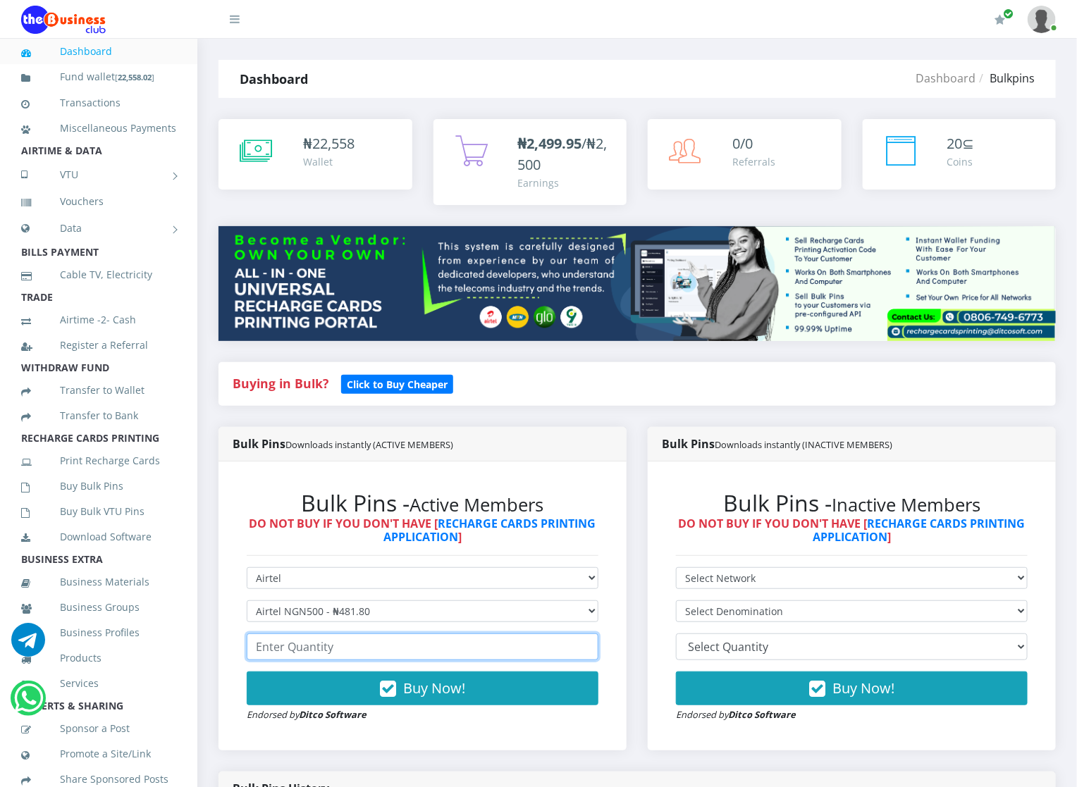
click at [305, 643] on input "number" at bounding box center [423, 647] width 352 height 27
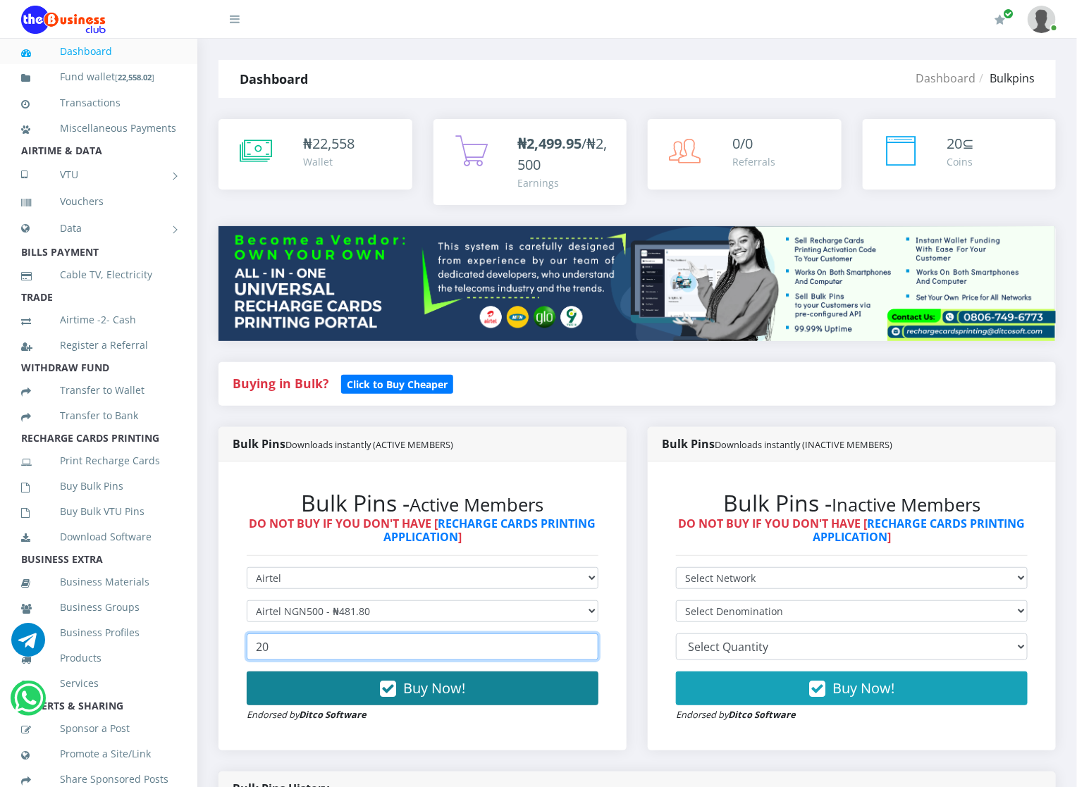
type input "20"
click at [266, 683] on button "Buy Now!" at bounding box center [423, 689] width 352 height 34
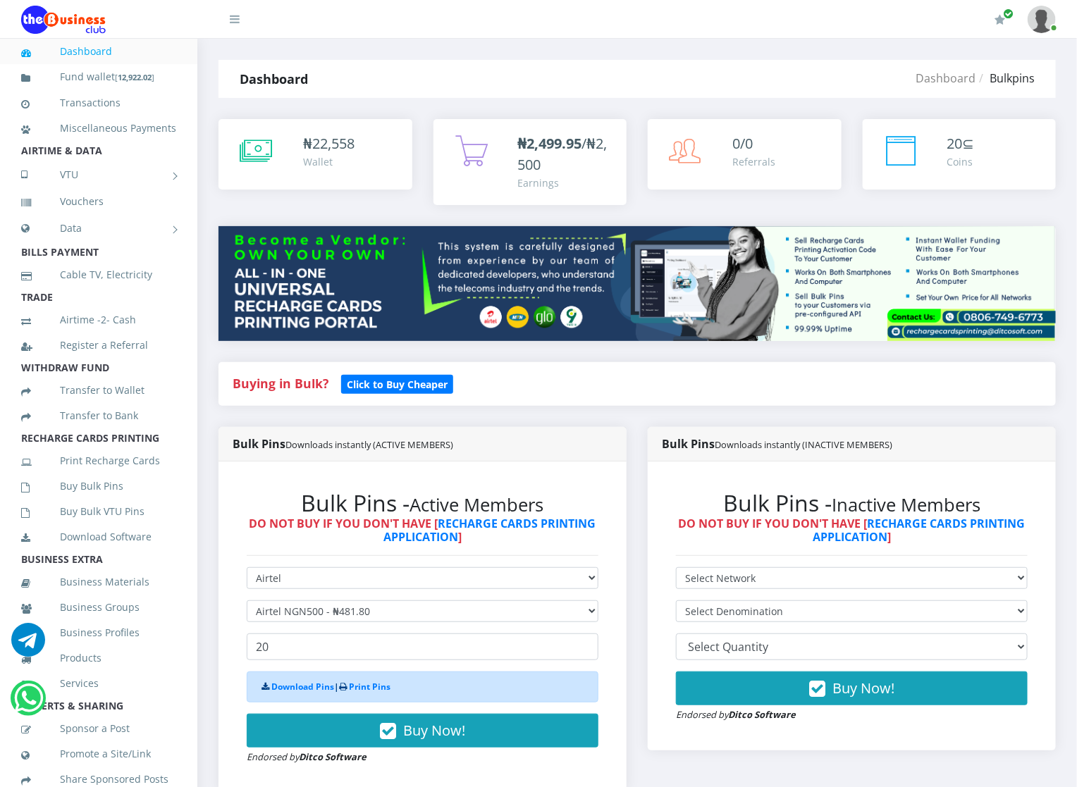
click at [266, 682] on strong "Download Pins | Print Pins" at bounding box center [326, 687] width 129 height 12
click at [277, 690] on link "Download Pins" at bounding box center [302, 687] width 63 height 12
click at [96, 502] on link "Buy Bulk Pins" at bounding box center [98, 486] width 155 height 32
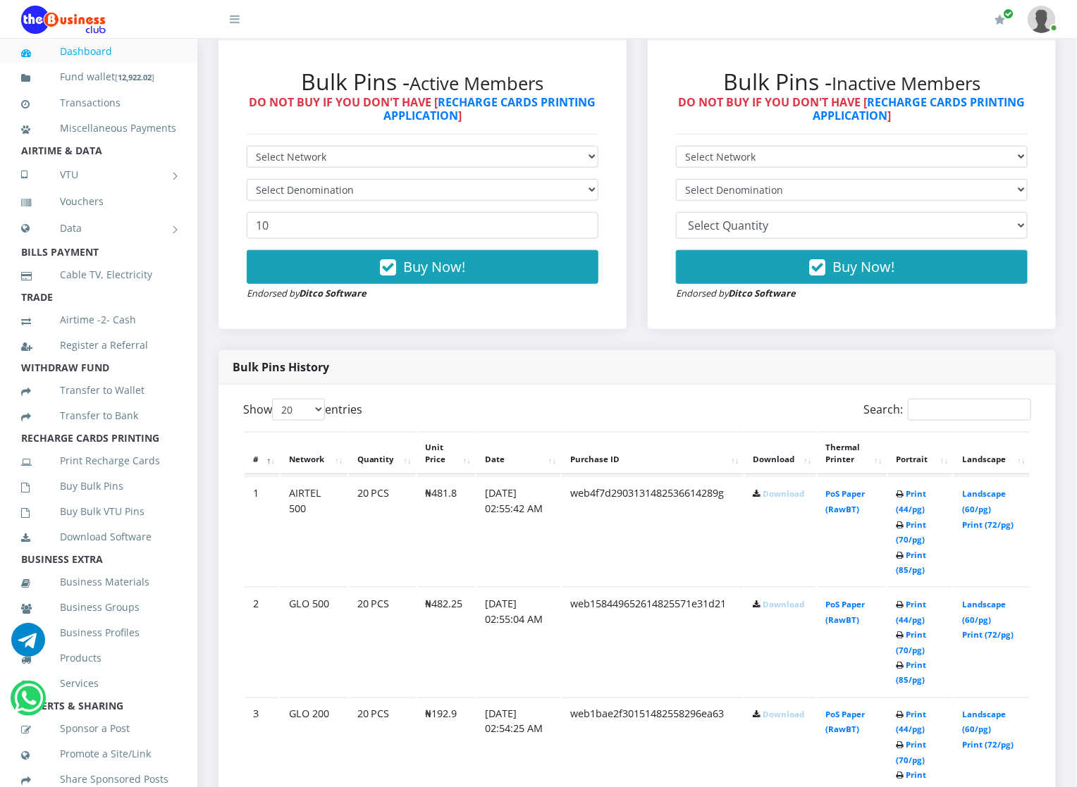
scroll to position [423, 0]
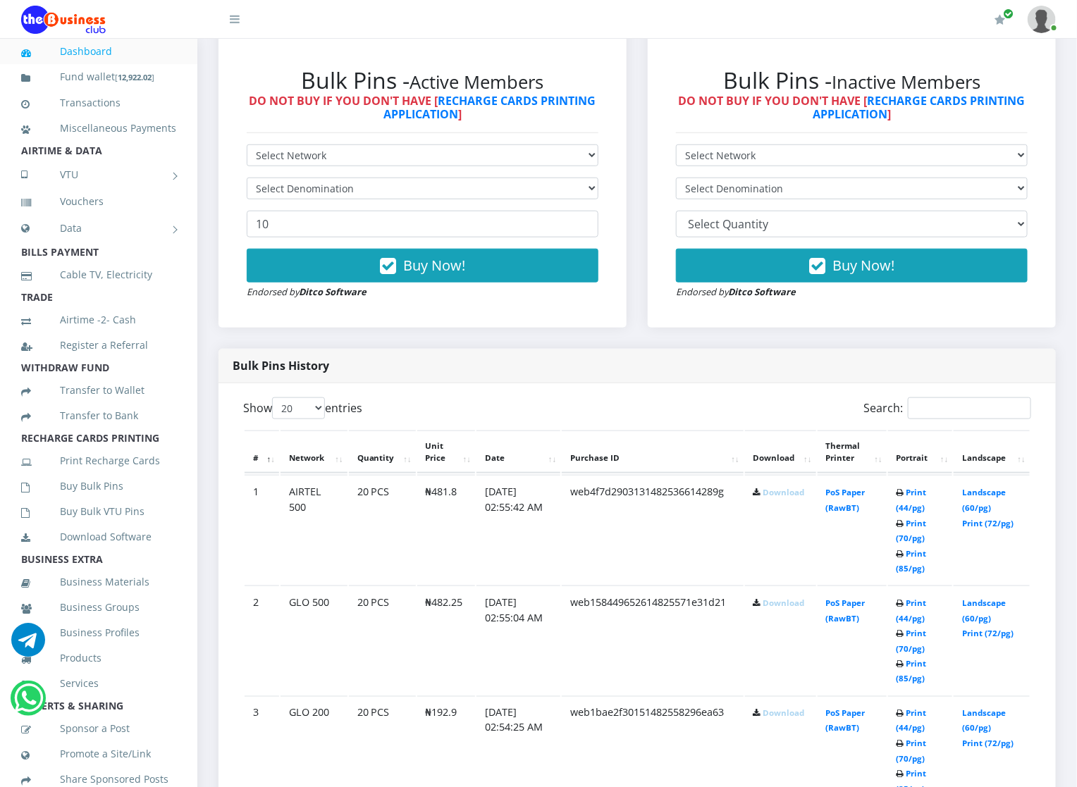
click at [781, 491] on link "Download" at bounding box center [784, 492] width 42 height 11
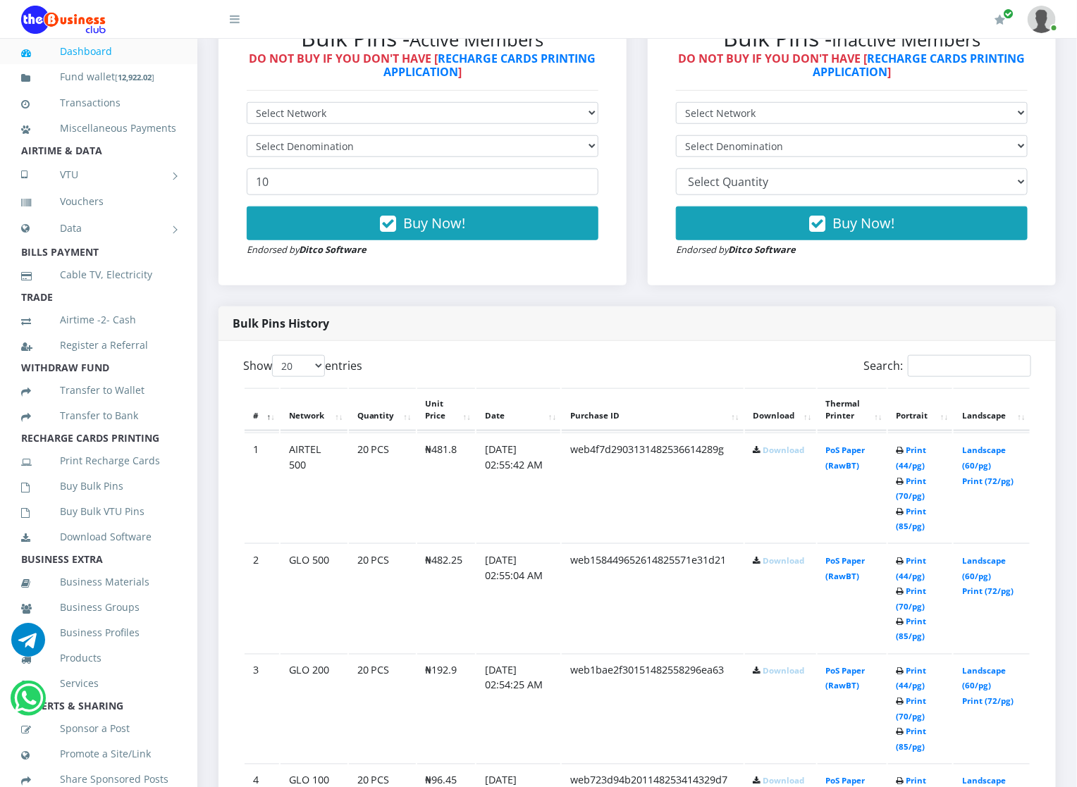
scroll to position [508, 0]
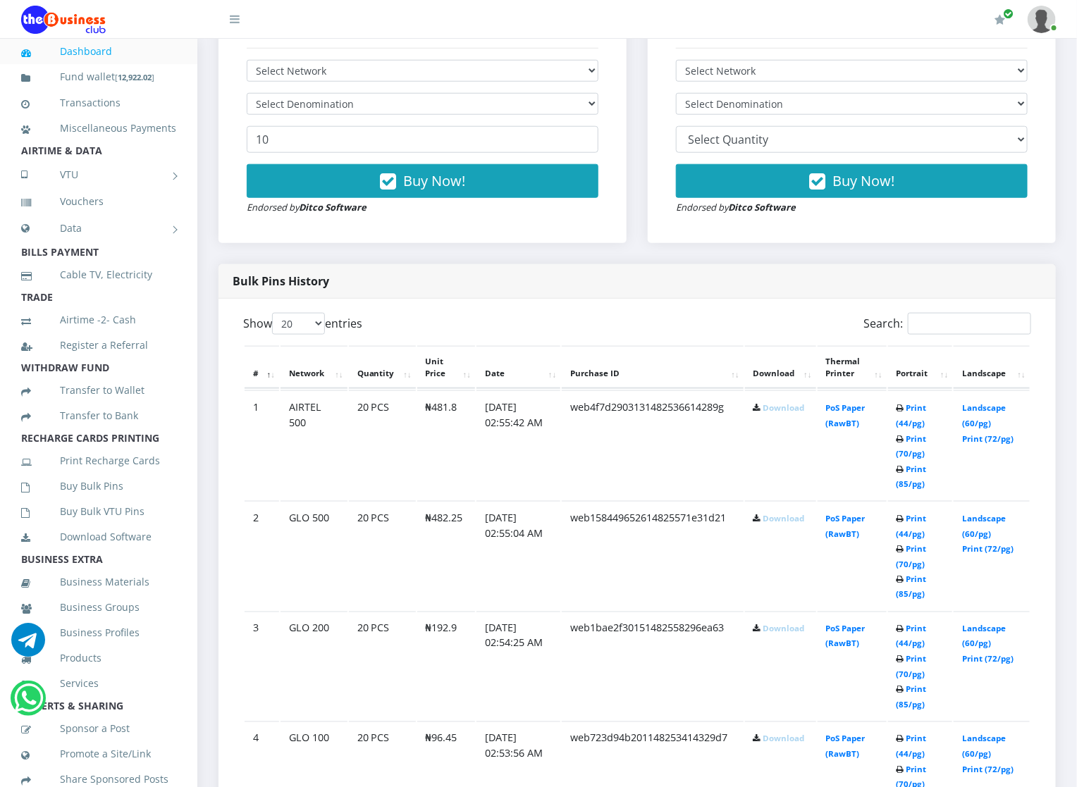
click at [774, 516] on link "Download" at bounding box center [784, 518] width 42 height 11
click at [778, 633] on link "Download" at bounding box center [784, 629] width 42 height 11
click at [766, 740] on link "Download" at bounding box center [784, 739] width 42 height 11
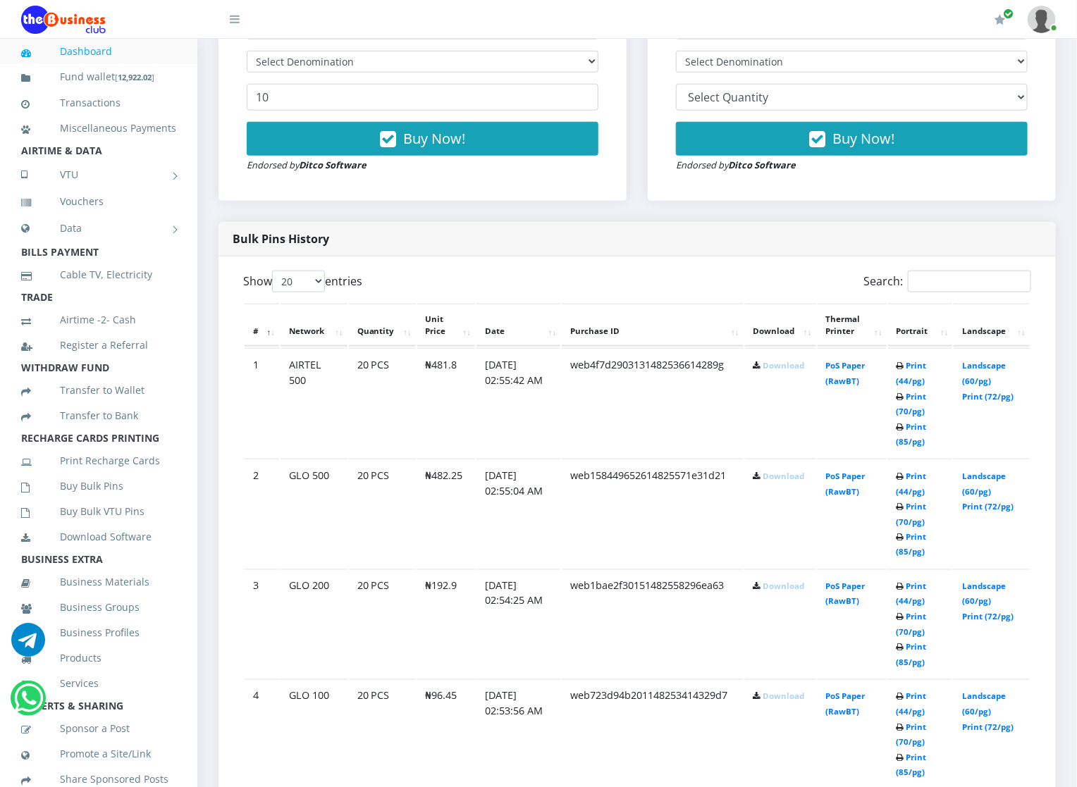
scroll to position [592, 0]
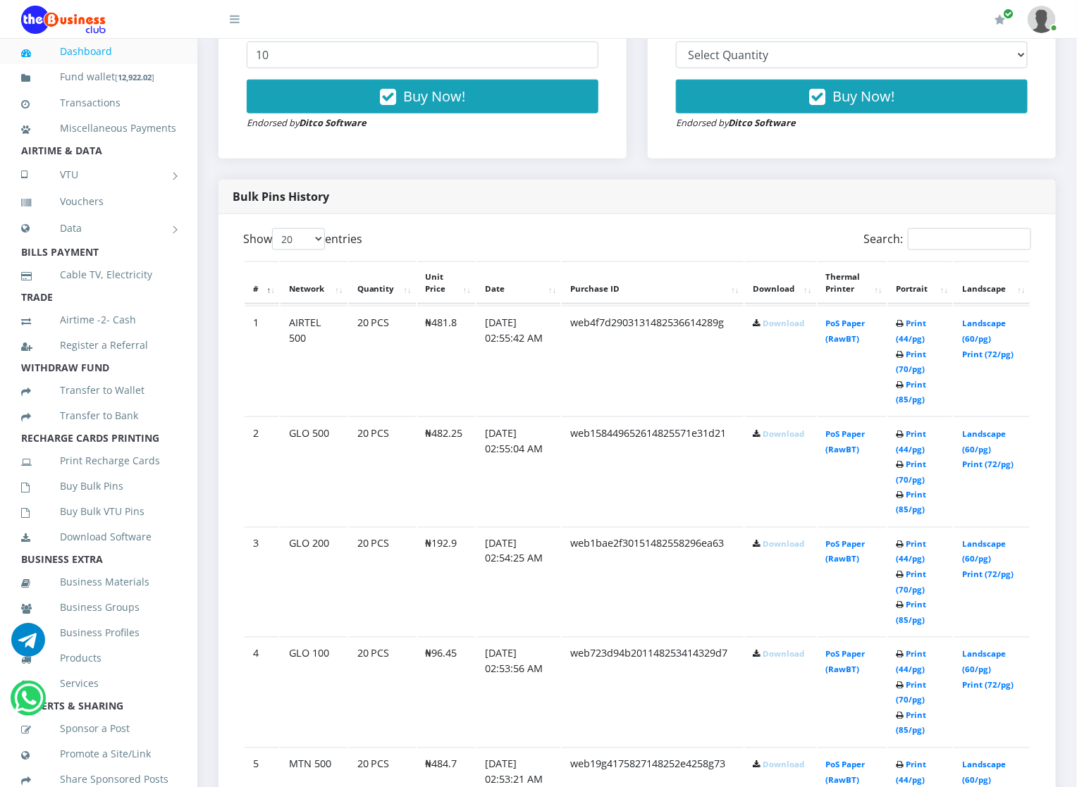
click at [764, 770] on link "Download" at bounding box center [784, 765] width 42 height 11
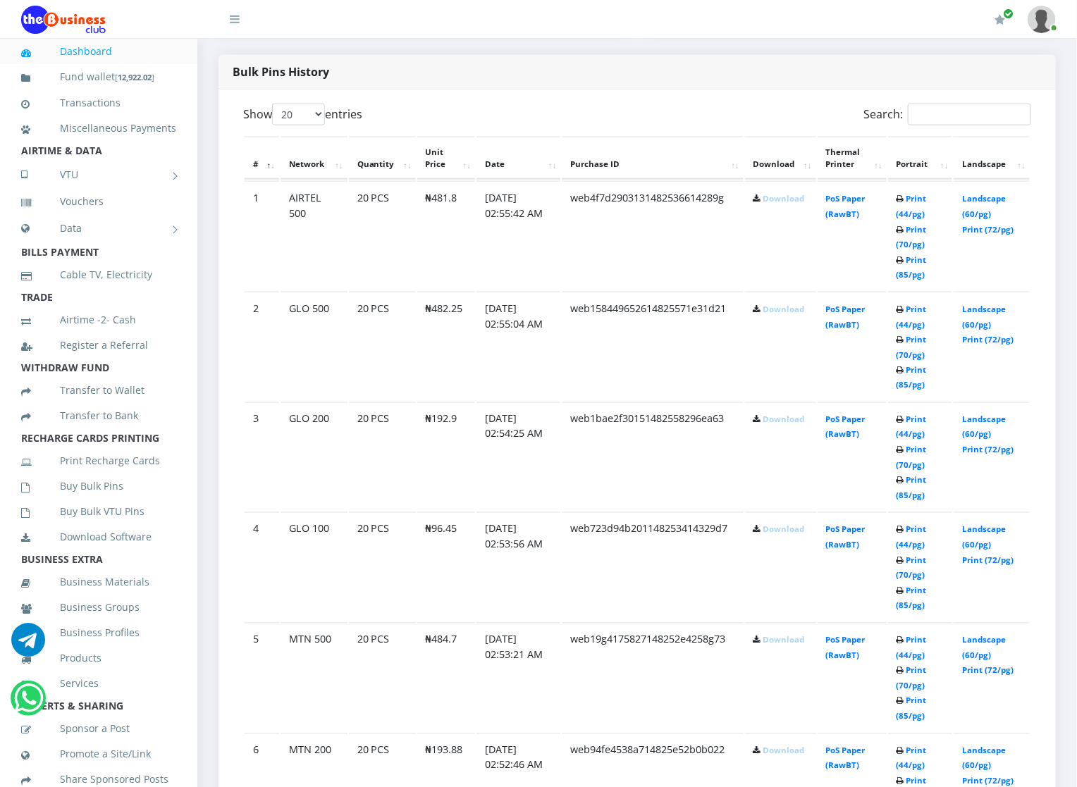
scroll to position [719, 0]
click at [773, 754] on link "Download" at bounding box center [784, 749] width 42 height 11
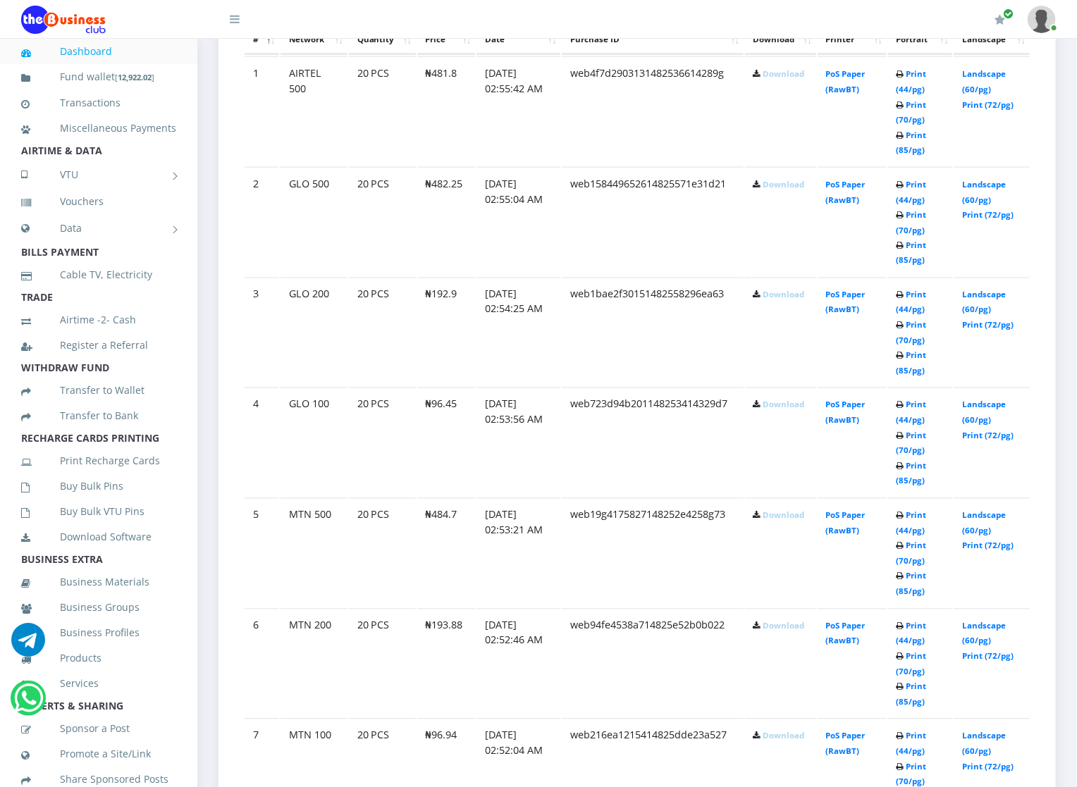
scroll to position [846, 0]
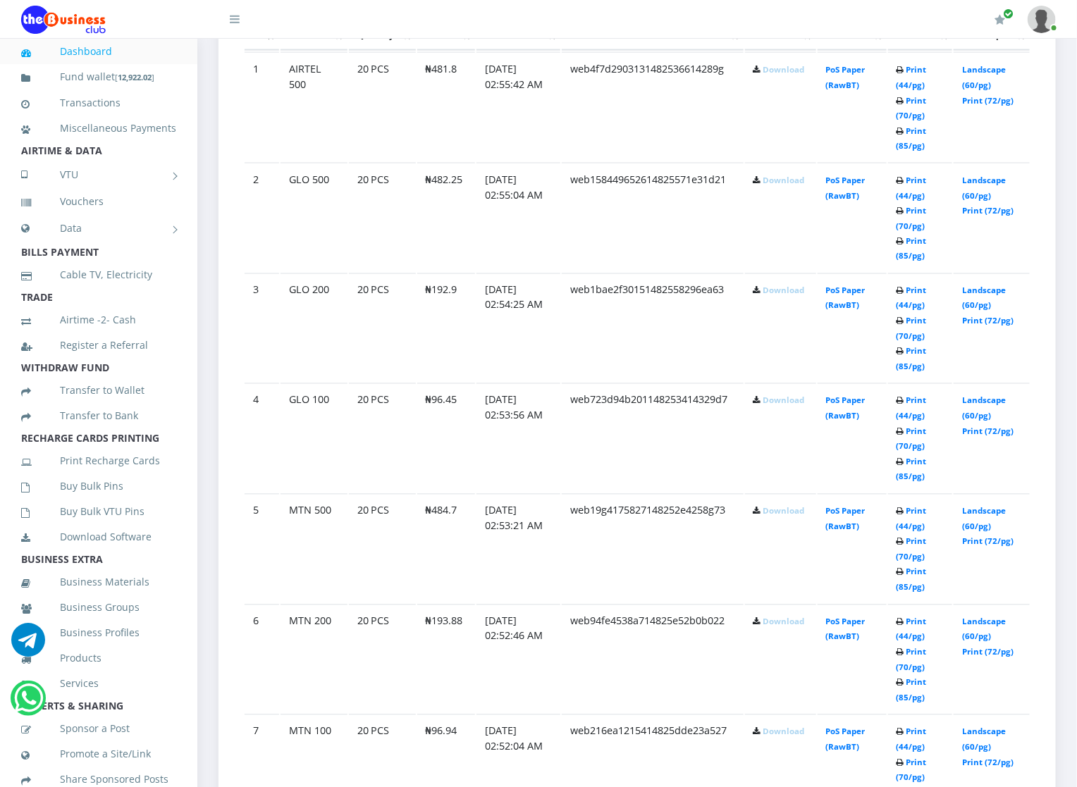
click at [773, 737] on link "Download" at bounding box center [784, 732] width 42 height 11
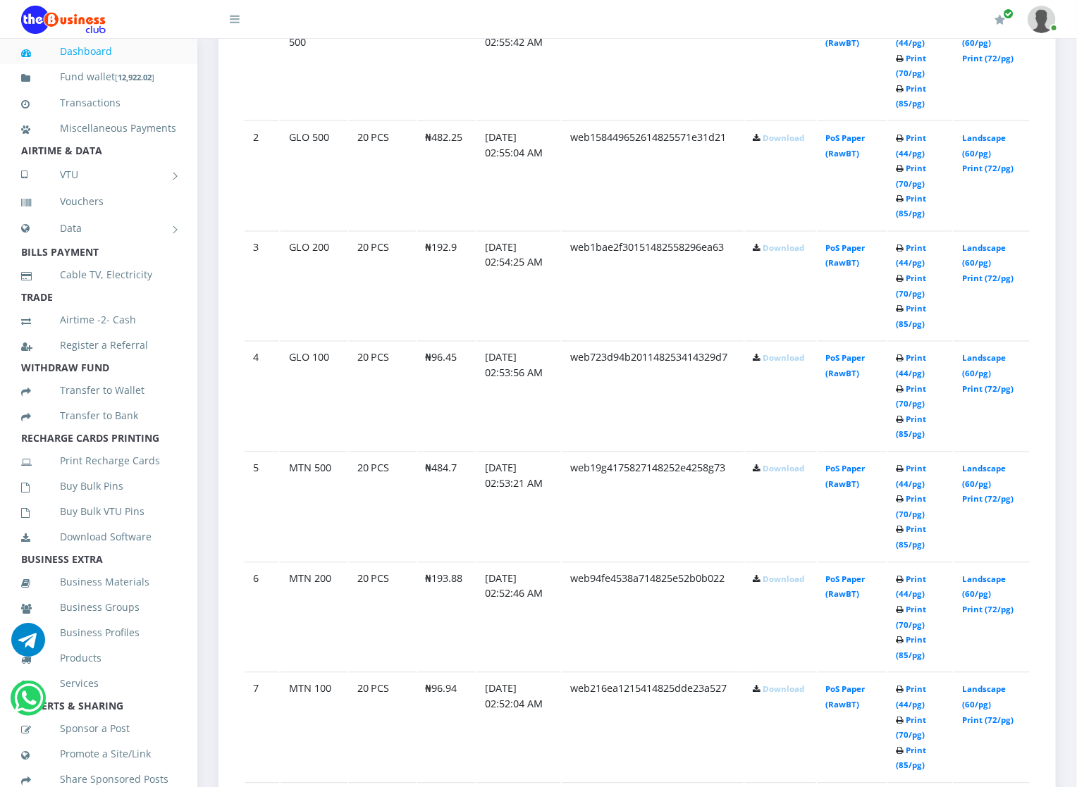
scroll to position [930, 0]
